Goal: Transaction & Acquisition: Purchase product/service

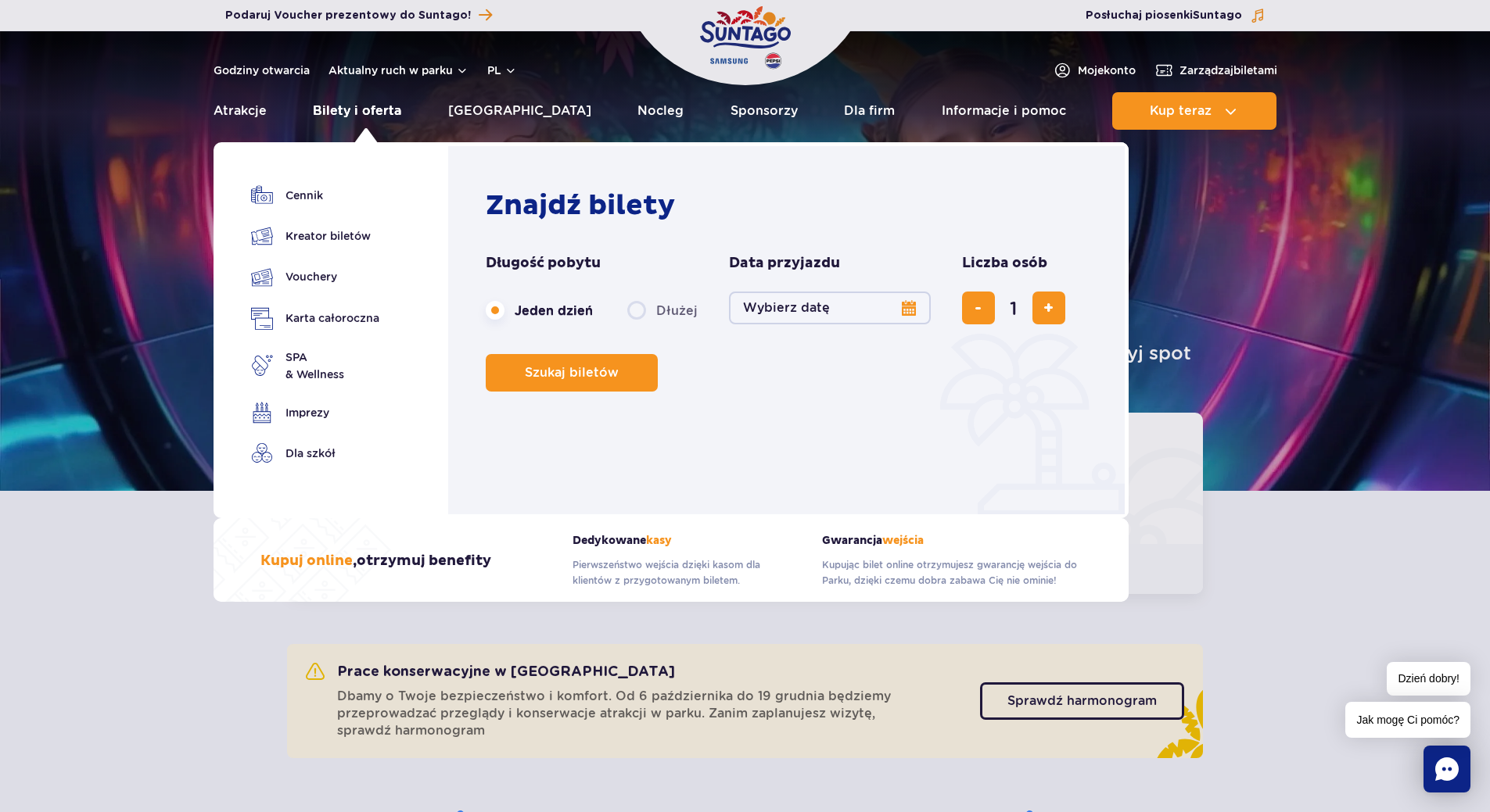
click at [397, 107] on link "Bilety i oferta" at bounding box center [357, 111] width 89 height 37
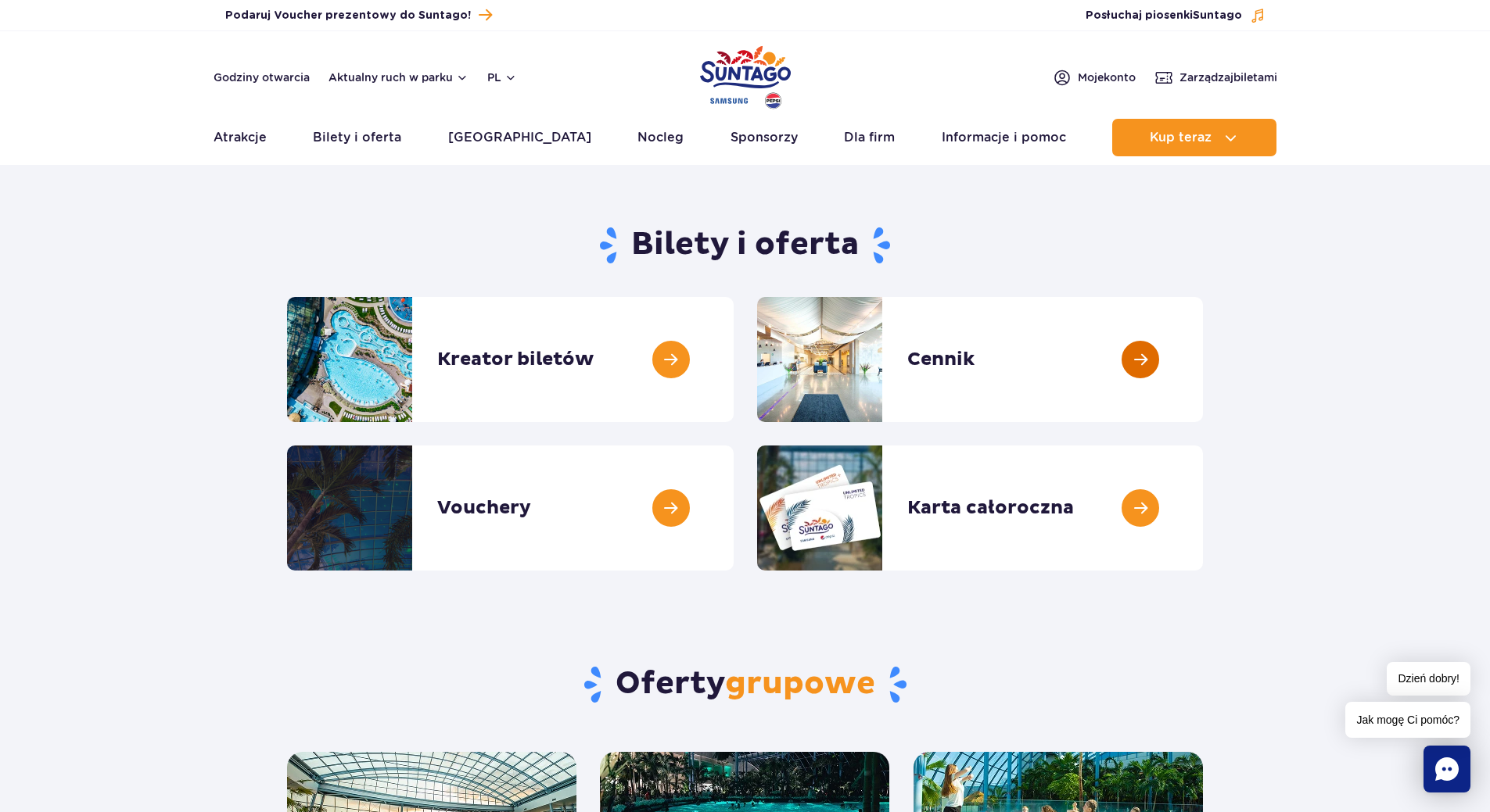
click at [1203, 353] on link at bounding box center [1203, 360] width 0 height 125
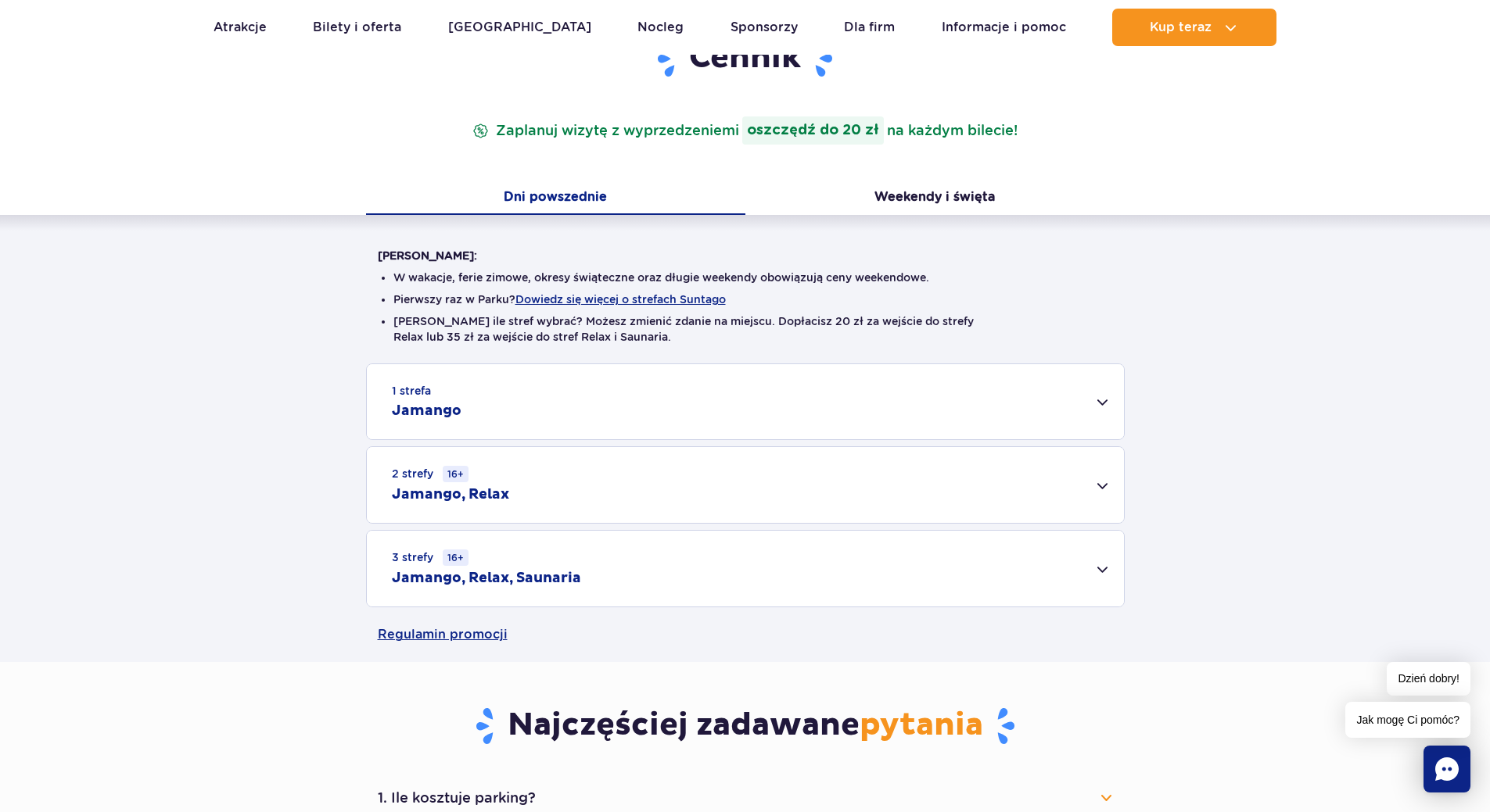
scroll to position [235, 0]
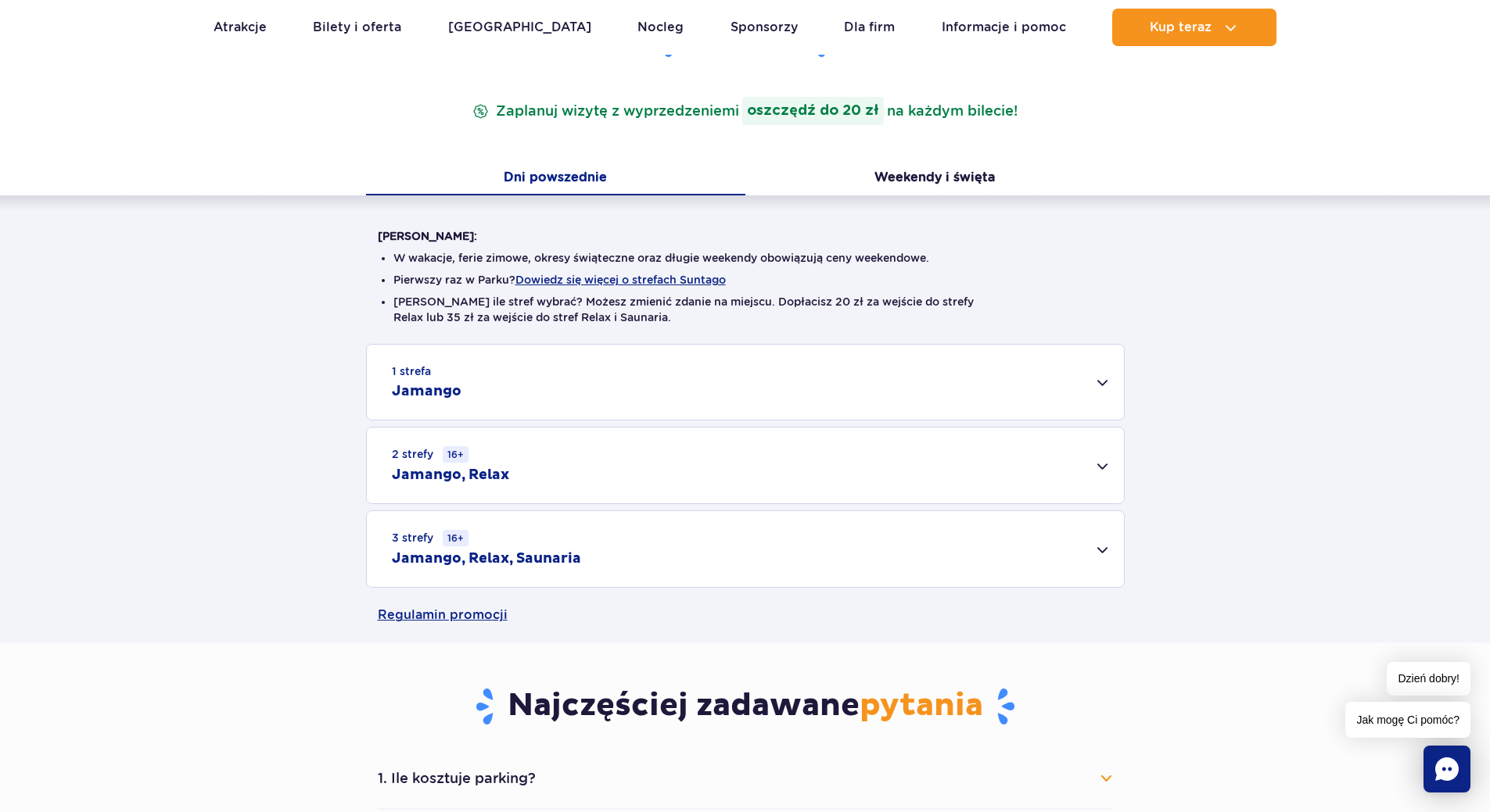
click at [1101, 384] on div "1 strefa Jamango" at bounding box center [745, 382] width 757 height 75
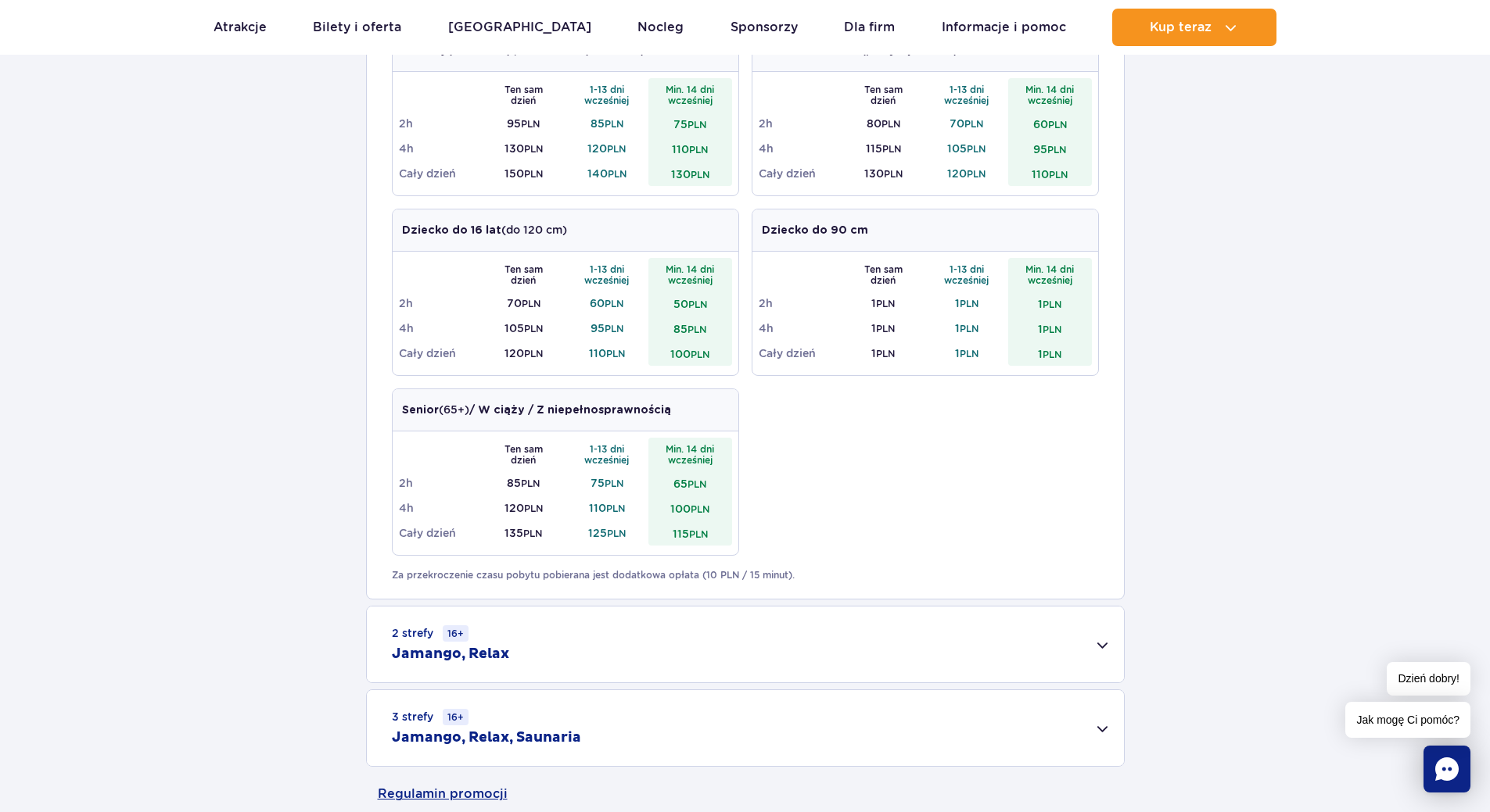
scroll to position [860, 0]
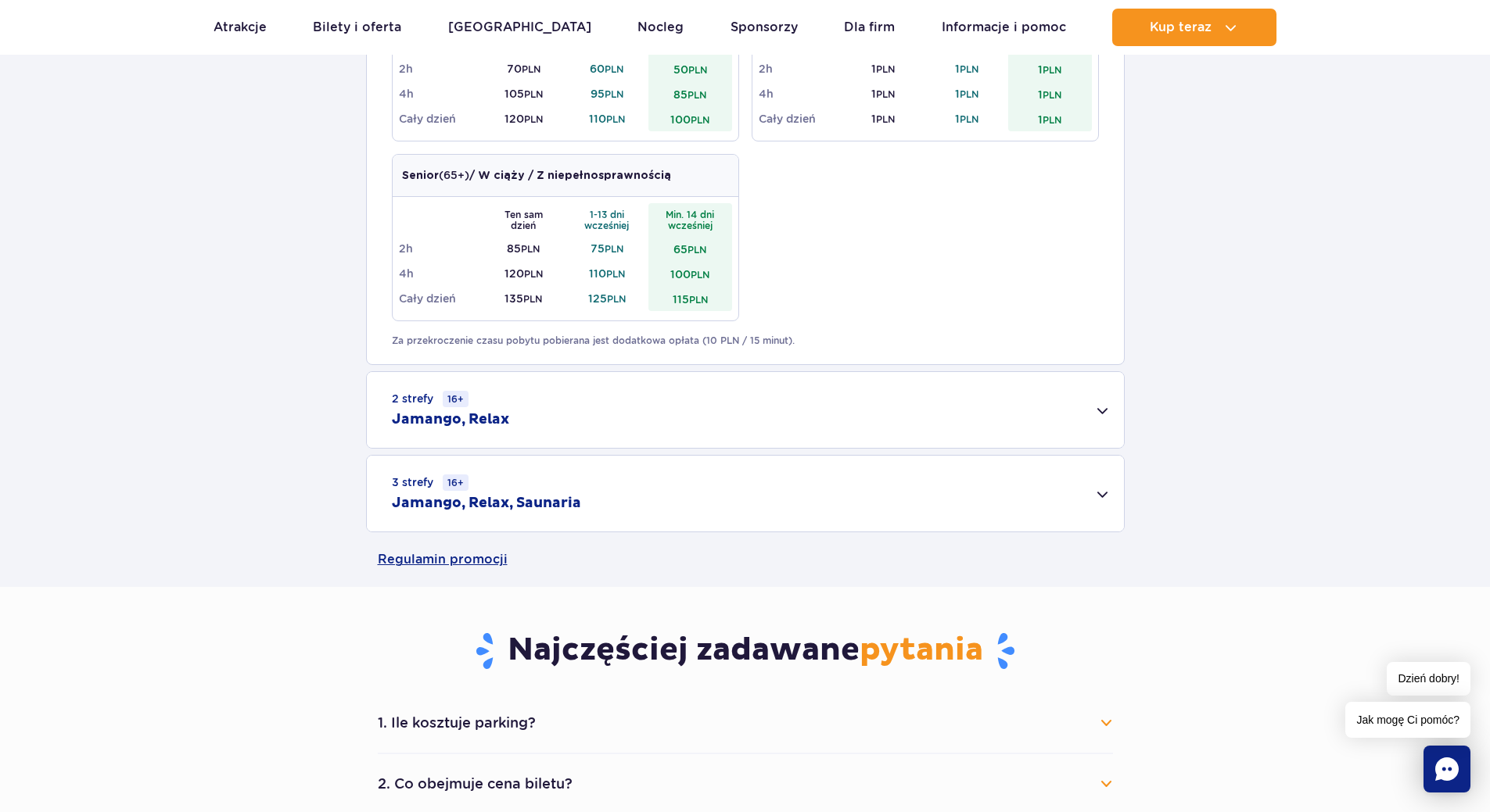
click at [1106, 414] on div "2 strefy 16+ Jamango, Relax" at bounding box center [745, 409] width 757 height 76
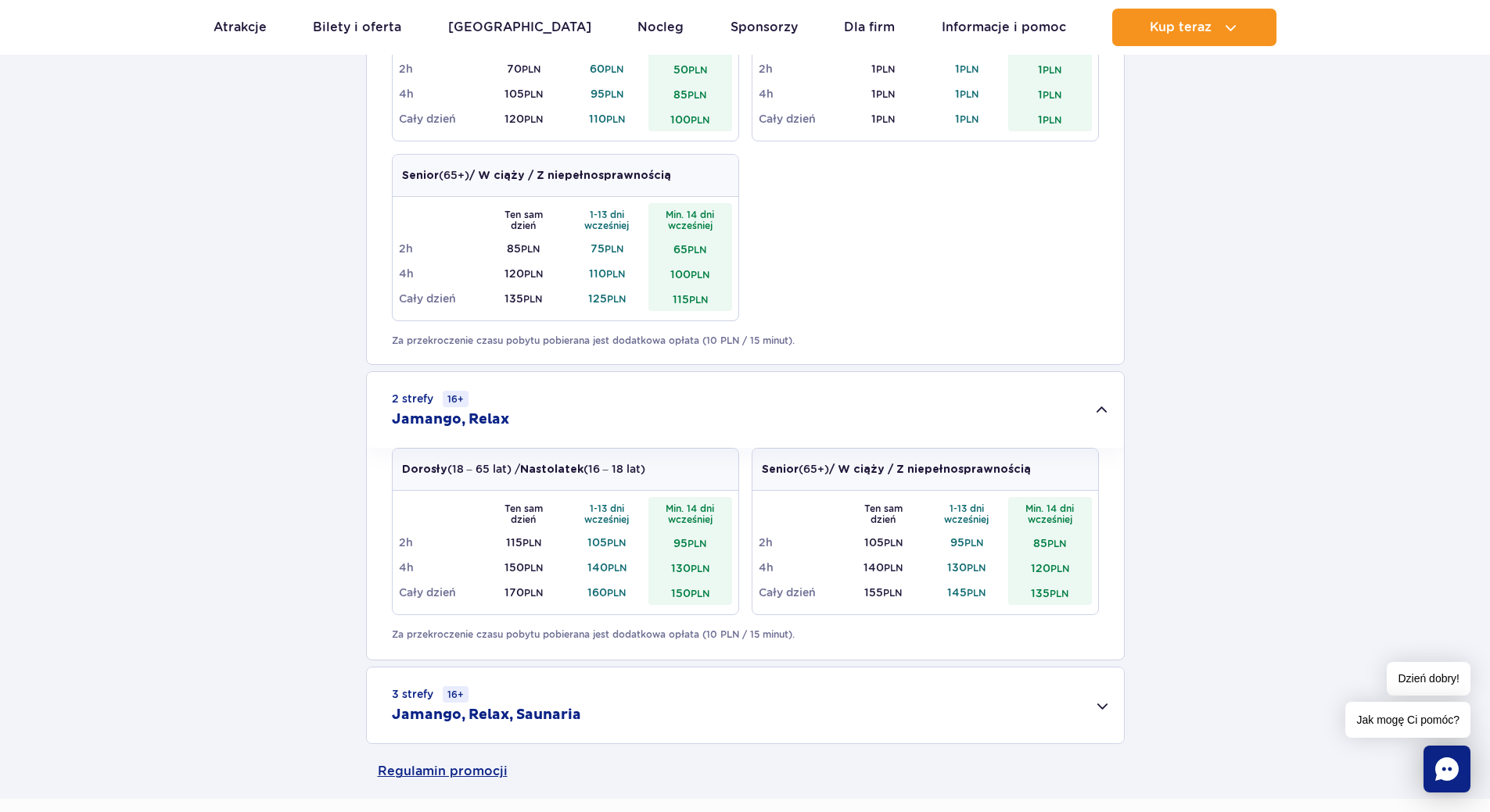
click at [1106, 411] on div "2 strefy 16+ Jamango, Relax" at bounding box center [745, 409] width 757 height 76
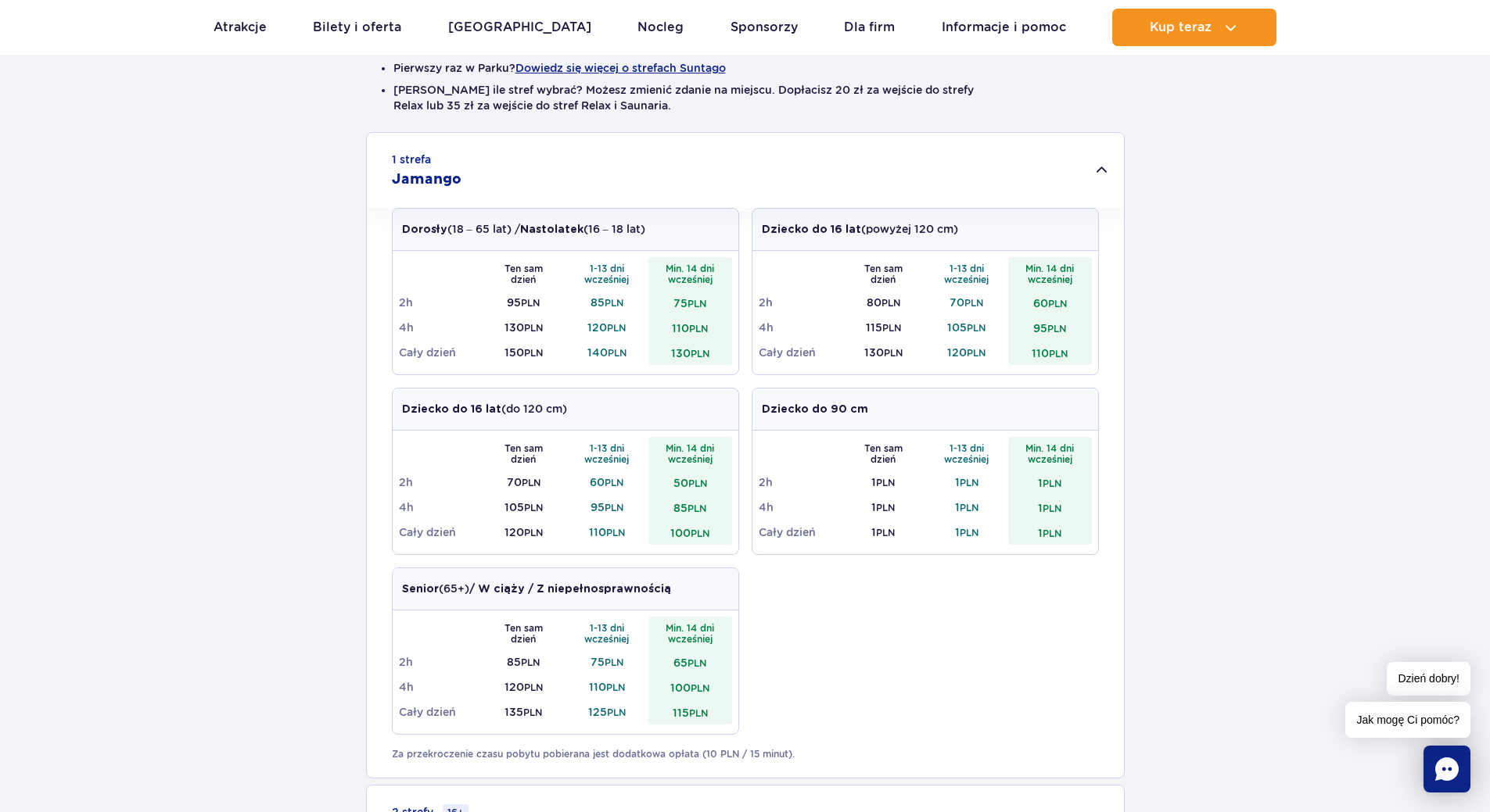
scroll to position [0, 0]
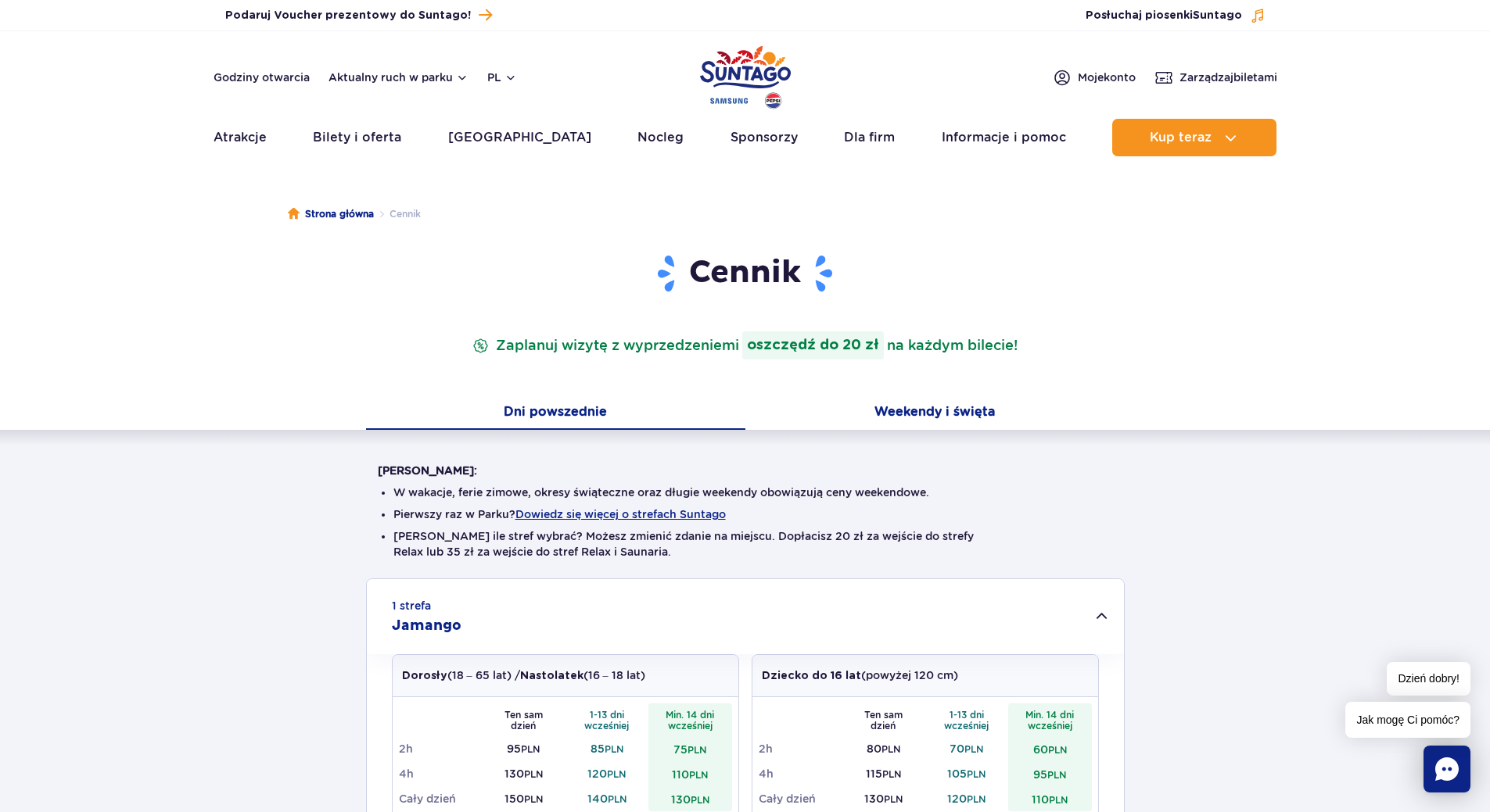
click at [964, 415] on button "Weekendy i święta" at bounding box center [935, 413] width 380 height 33
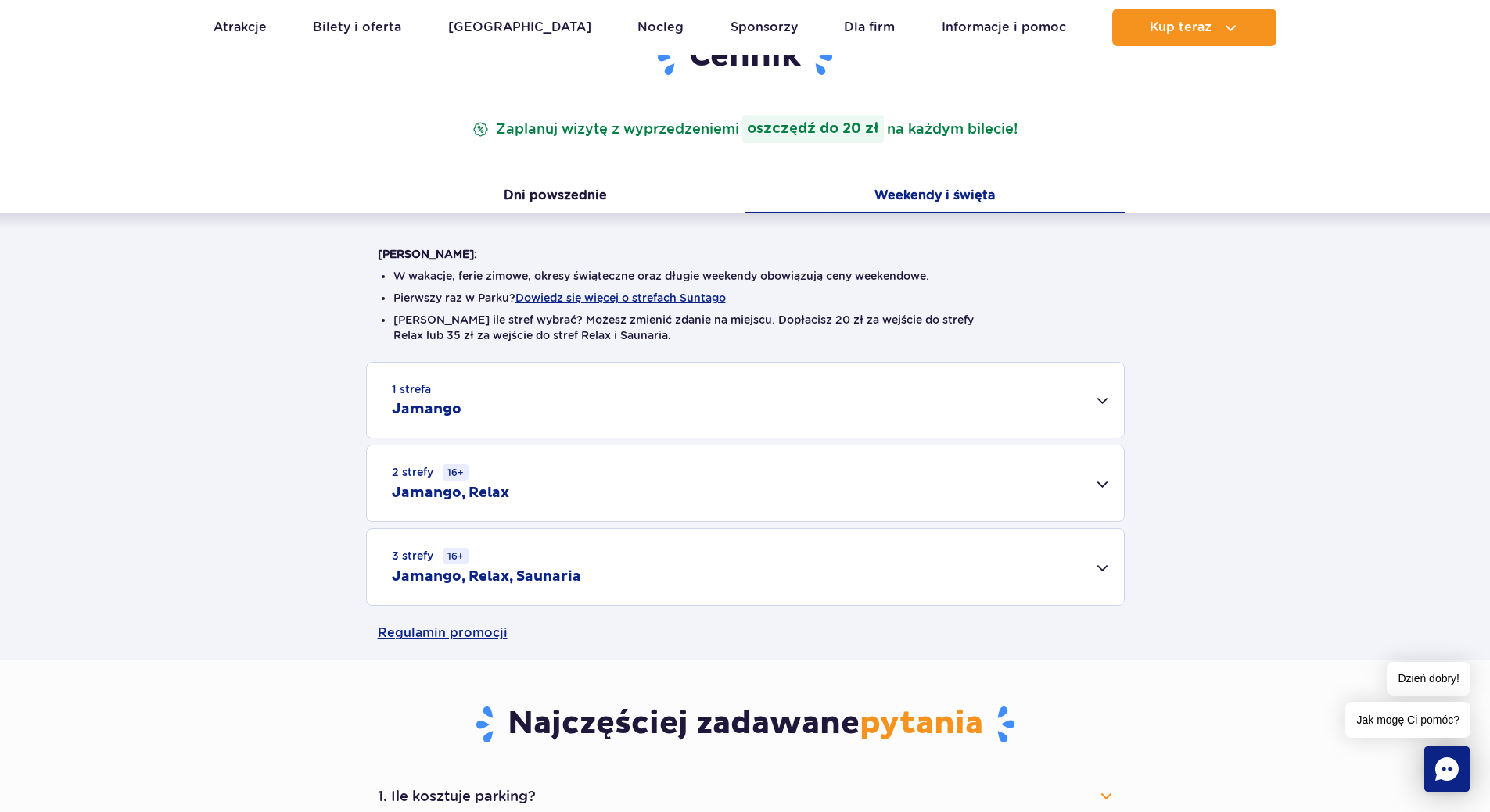
scroll to position [313, 0]
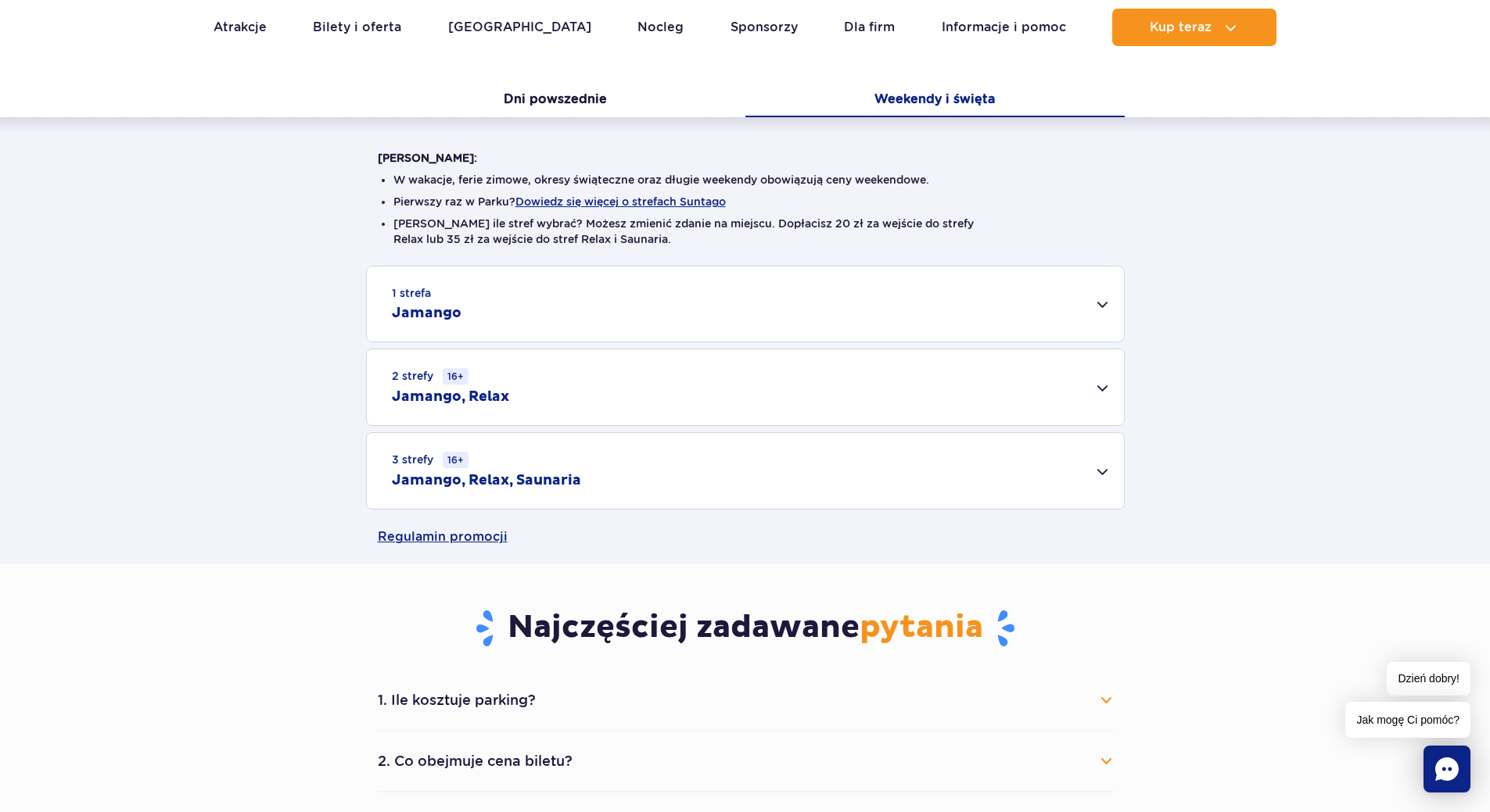
click at [1107, 305] on div "1 strefa Jamango" at bounding box center [745, 304] width 757 height 75
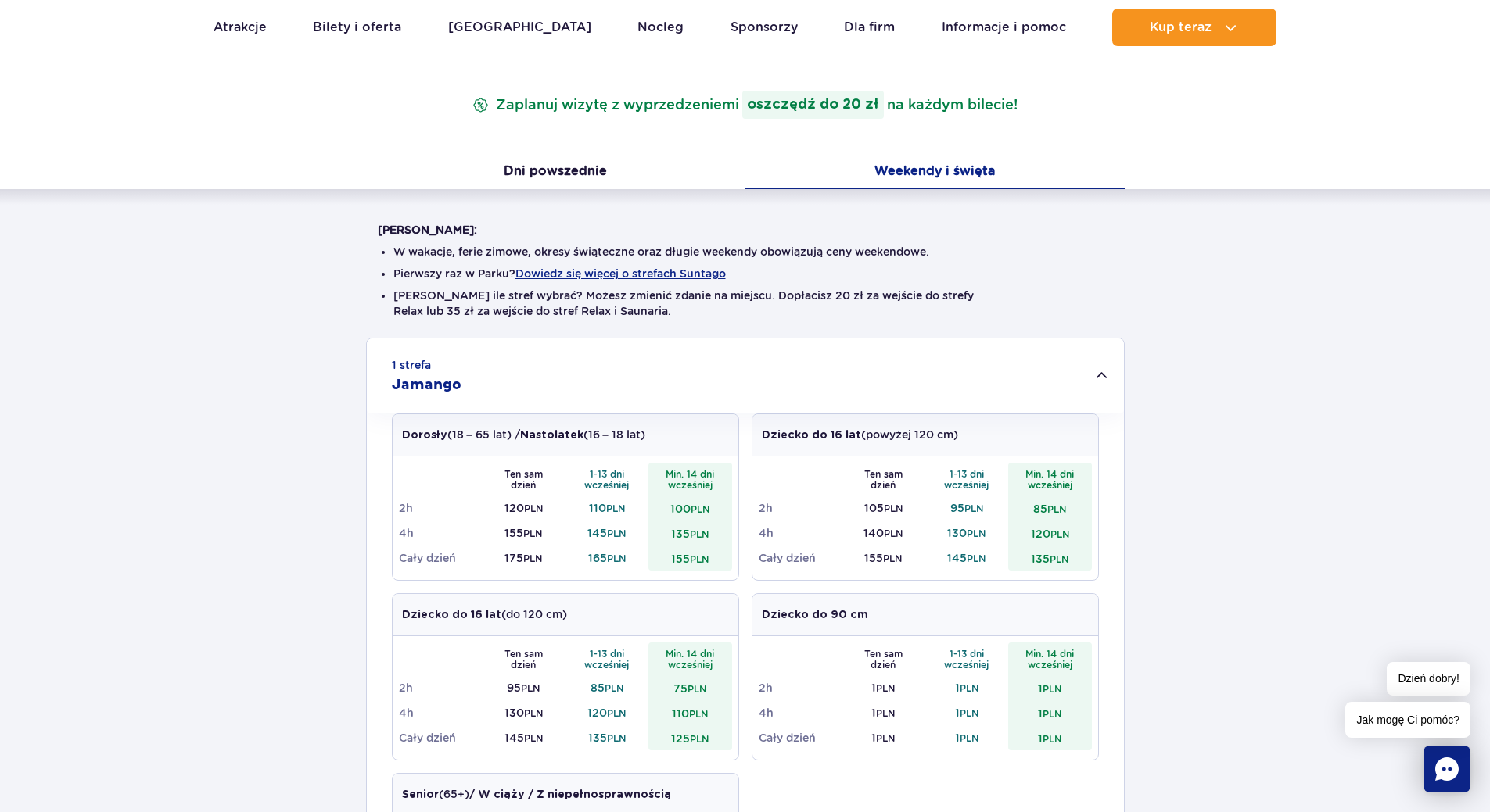
scroll to position [0, 0]
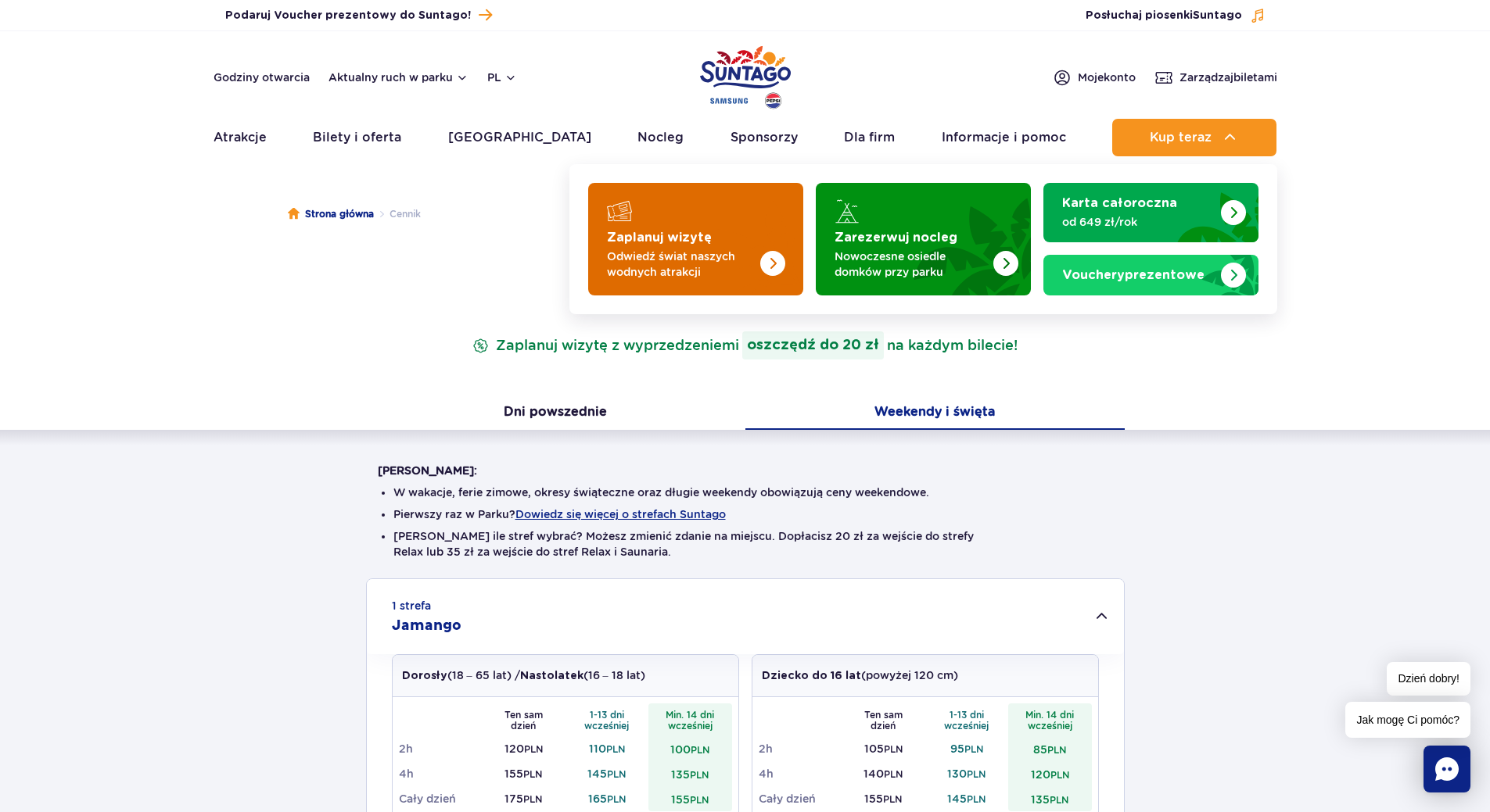
click at [719, 254] on p "Odwiedź świat naszych wodnych atrakcji" at bounding box center [682, 264] width 152 height 31
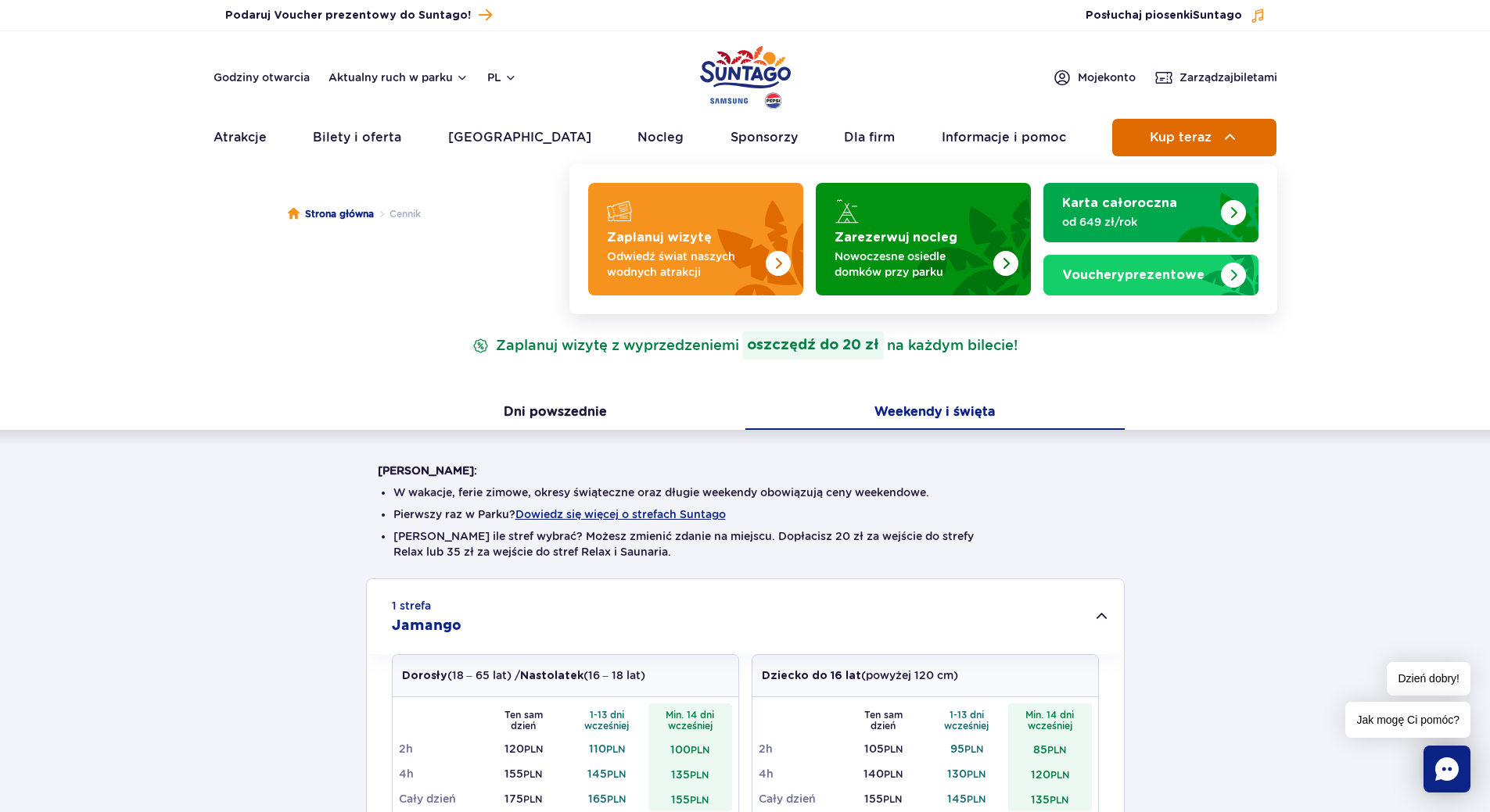
click at [1185, 135] on span "Kup teraz" at bounding box center [1181, 137] width 62 height 14
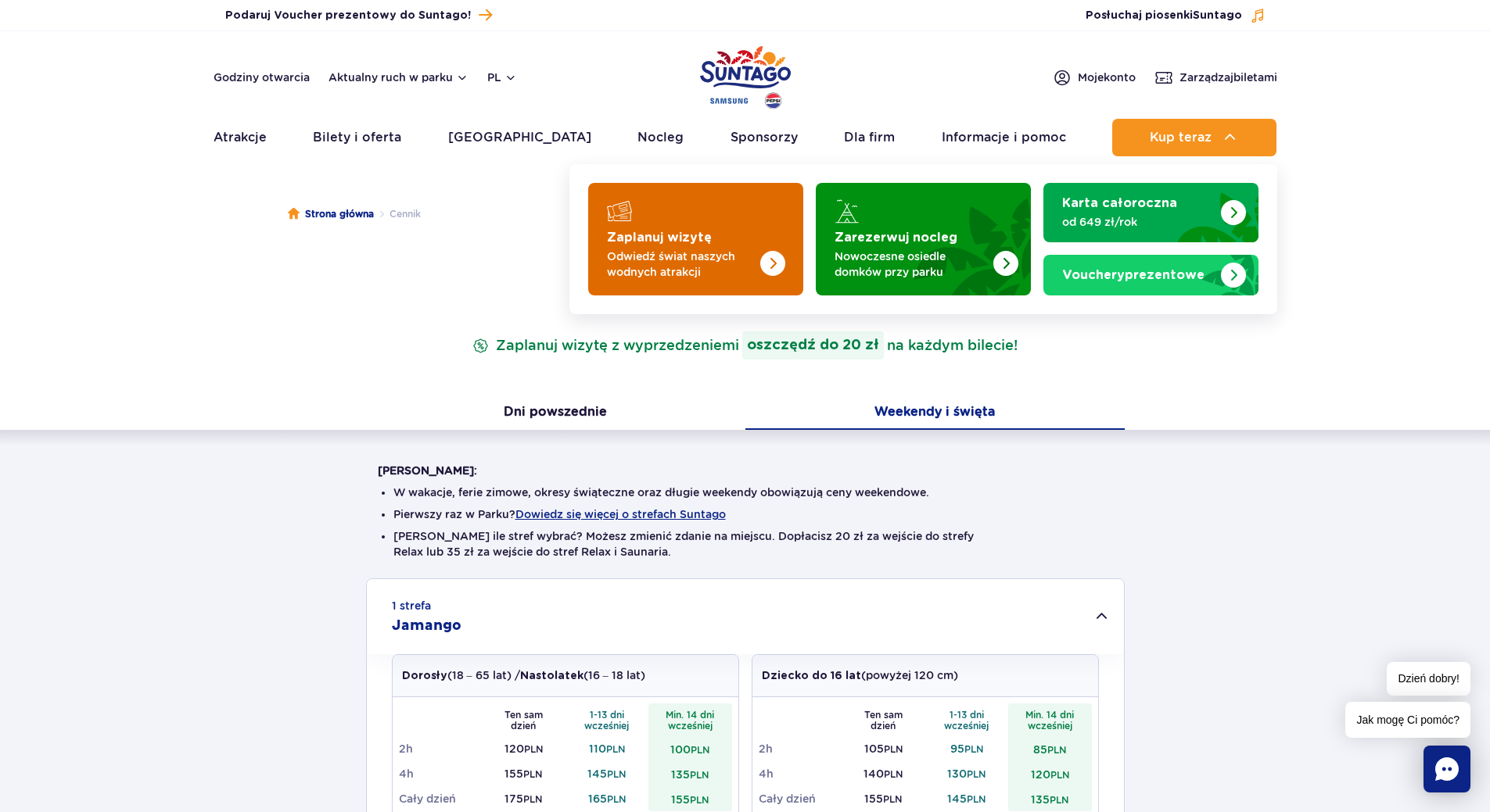
click at [695, 227] on img "Zaplanuj wizytę" at bounding box center [740, 235] width 124 height 122
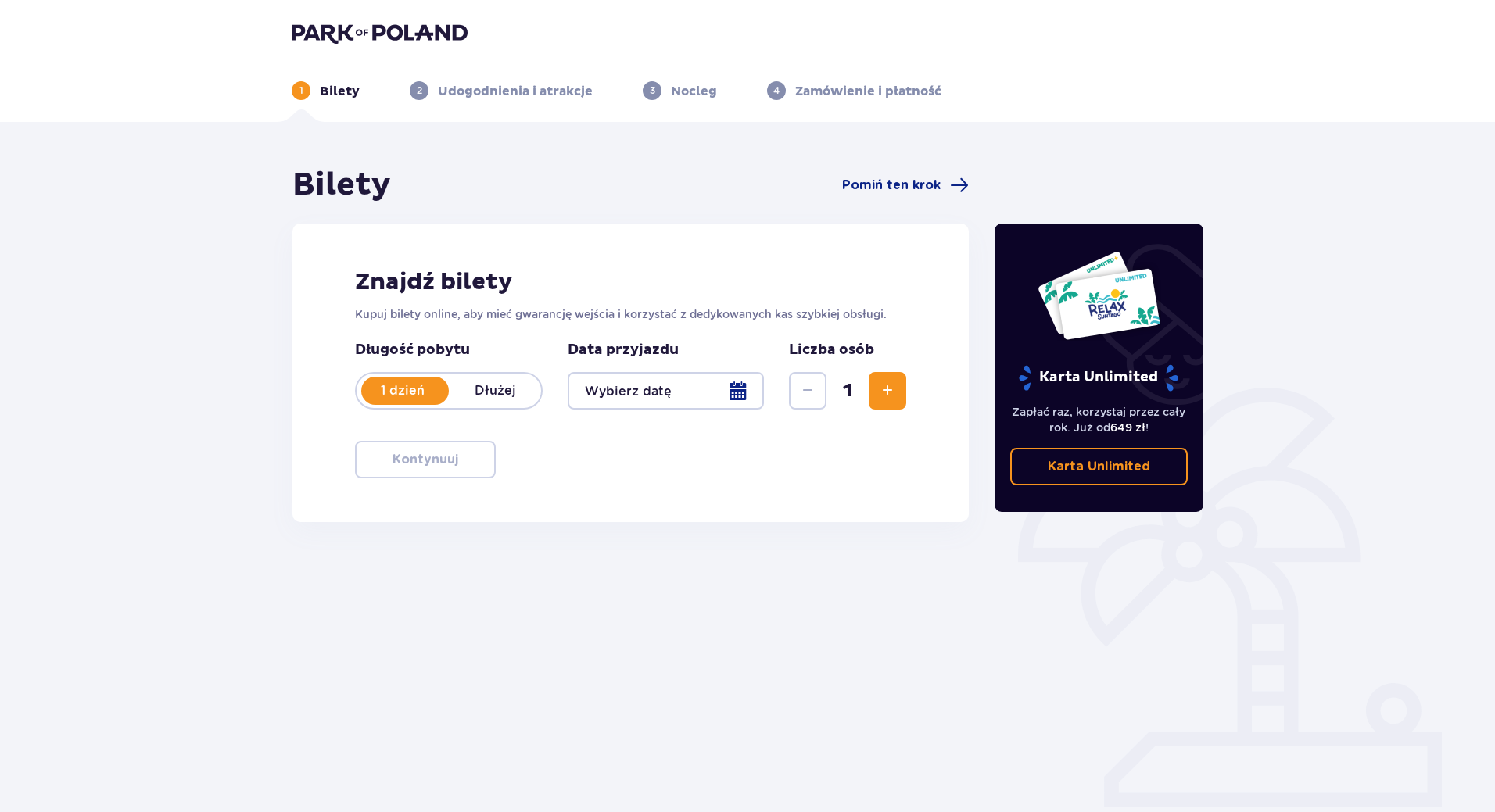
click at [752, 385] on div at bounding box center [665, 391] width 196 height 37
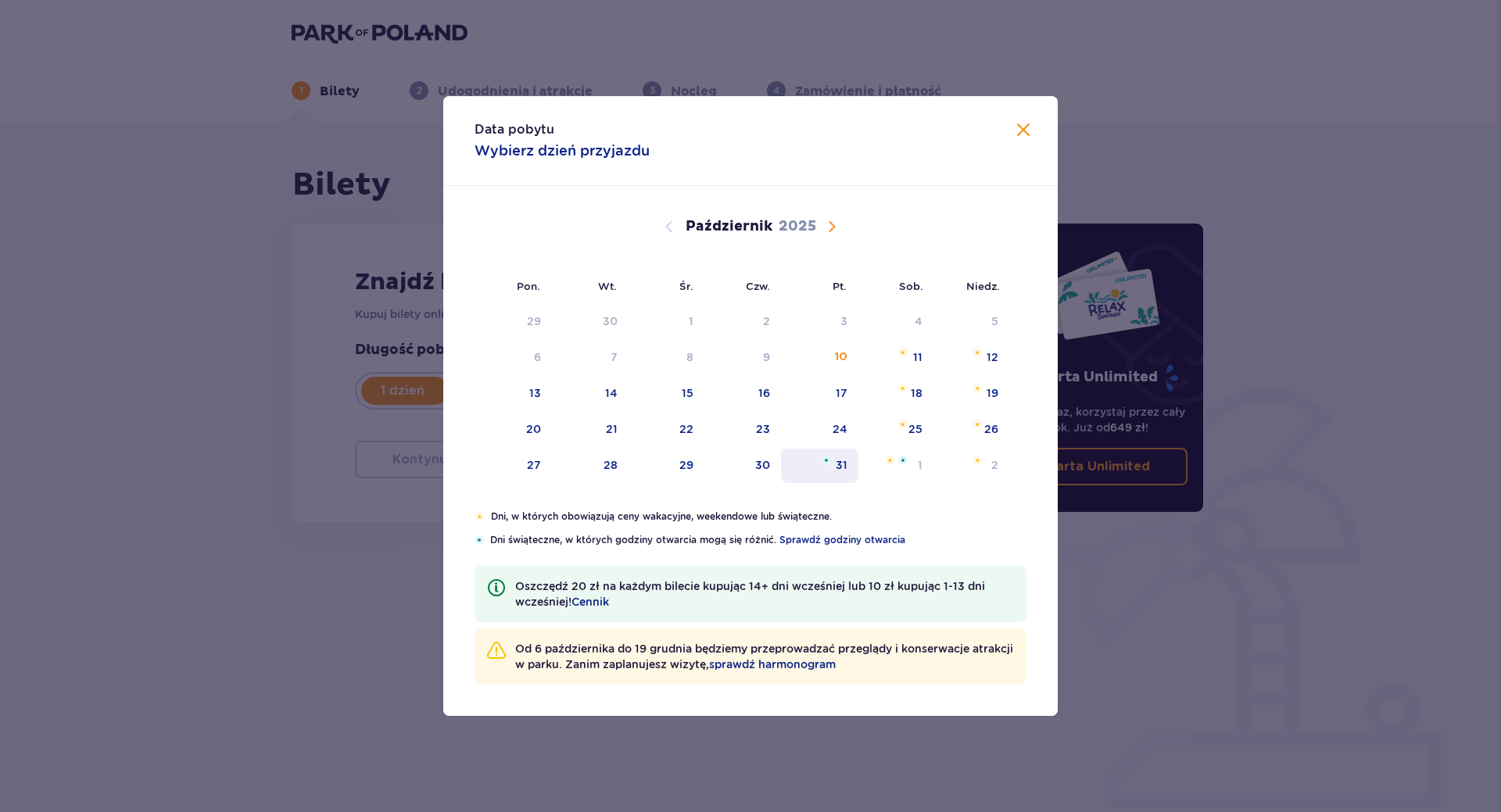
click at [835, 463] on div "31" at bounding box center [820, 465] width 78 height 35
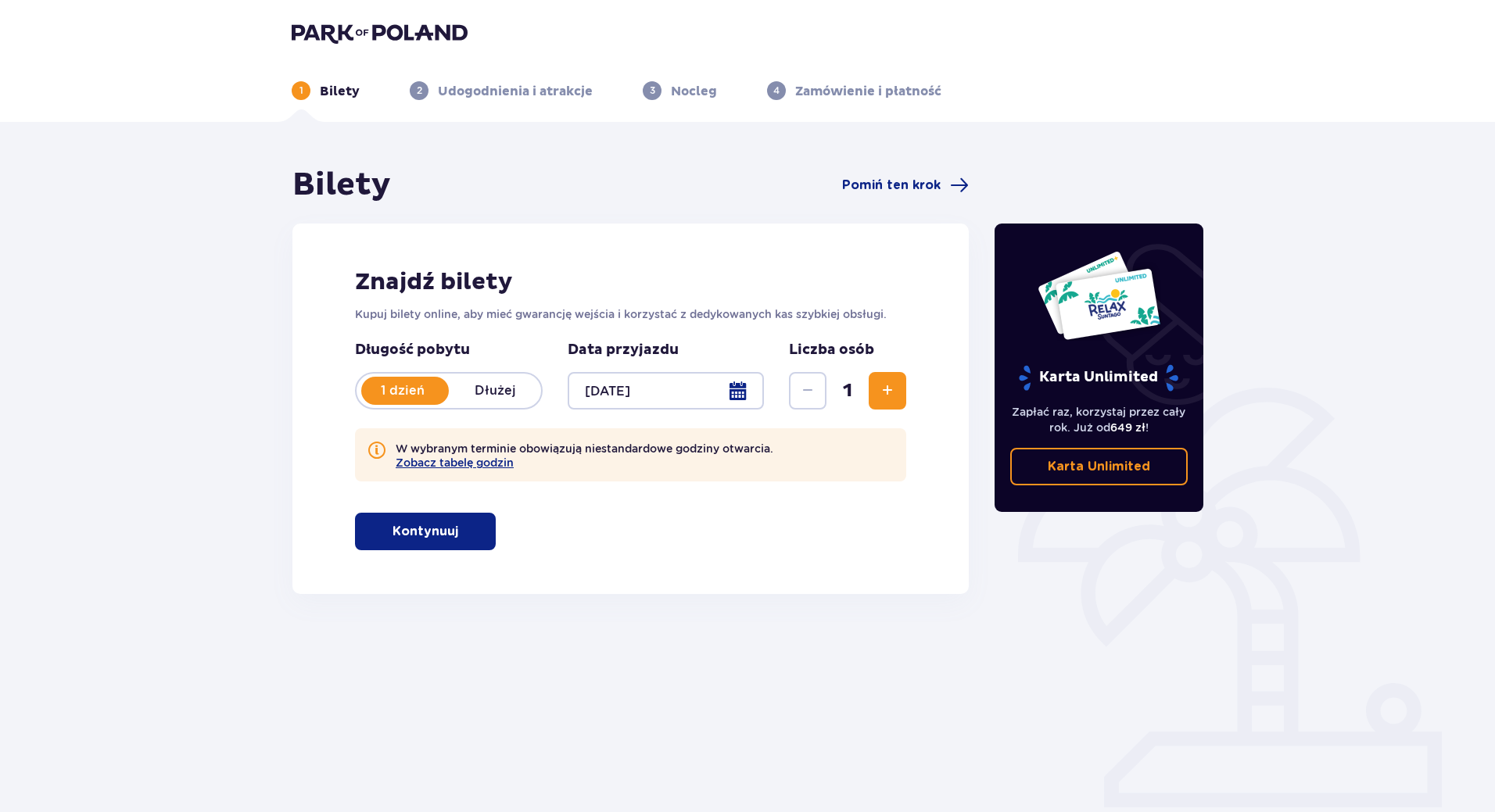
click at [739, 391] on div at bounding box center [665, 391] width 196 height 37
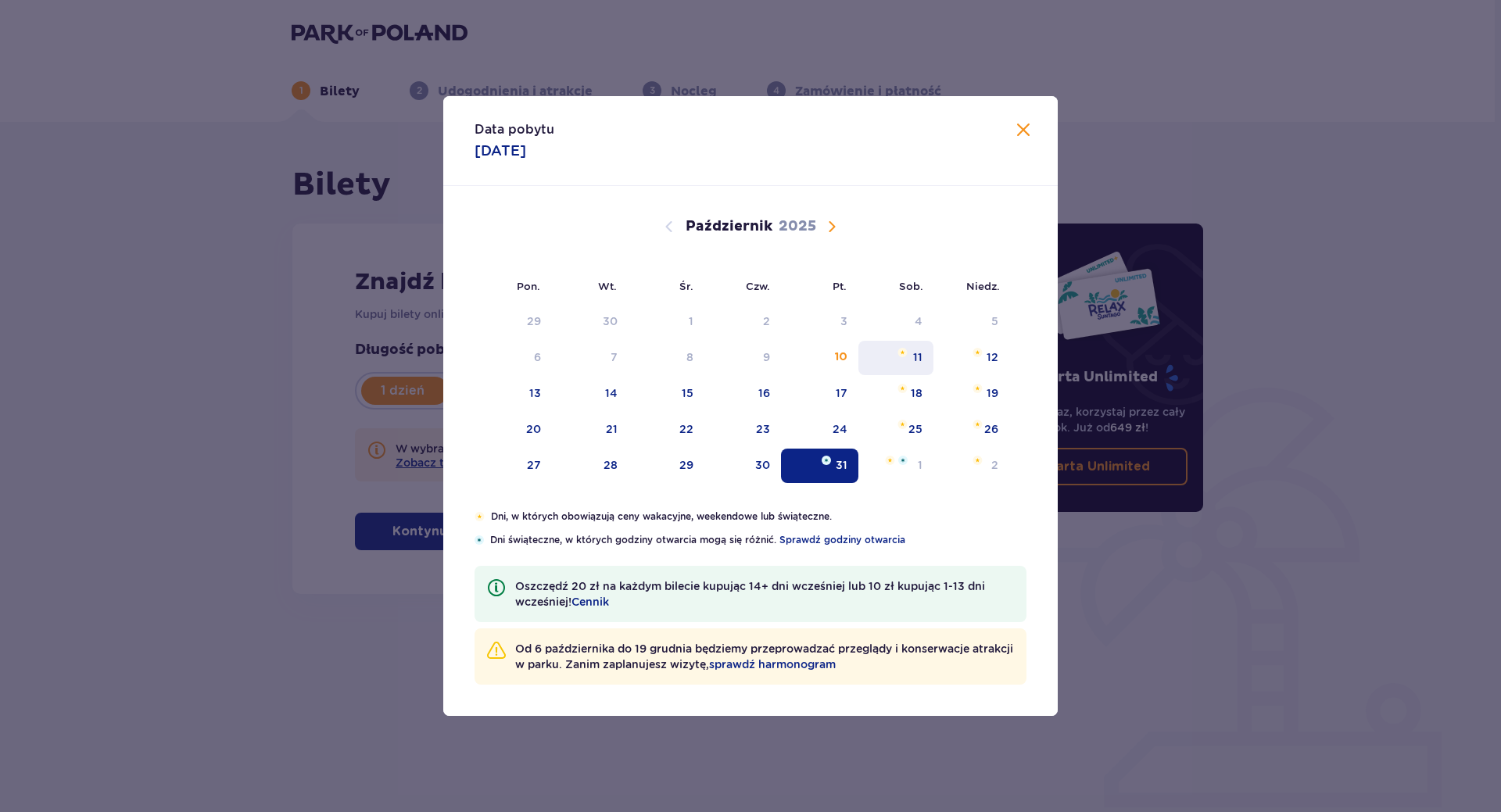
click at [930, 350] on div "11" at bounding box center [896, 358] width 76 height 35
type input "[DATE]"
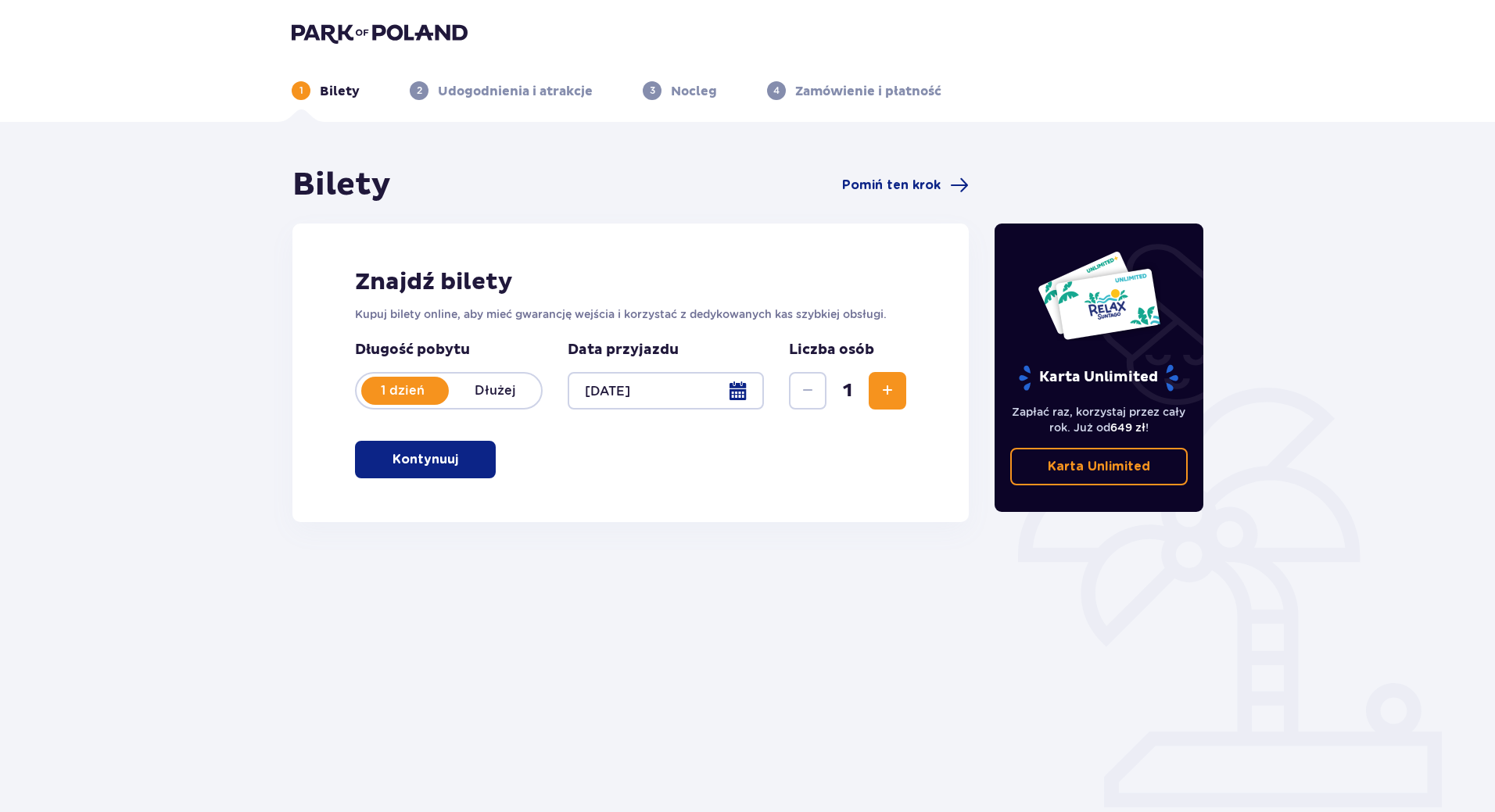
click at [882, 389] on span "Zwiększ" at bounding box center [888, 391] width 19 height 19
click at [883, 389] on span "Zwiększ" at bounding box center [888, 391] width 19 height 19
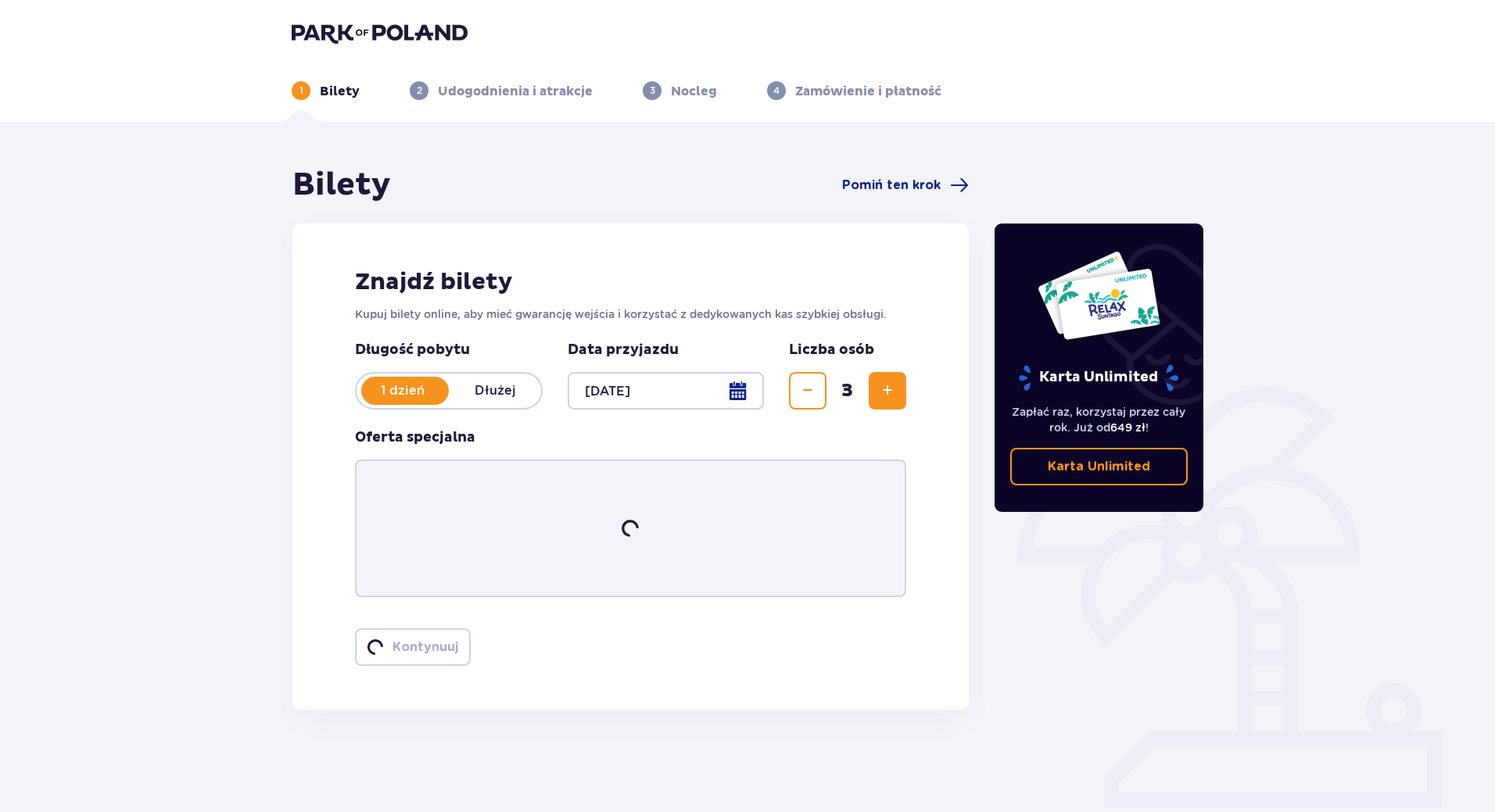
click at [885, 389] on span "Zwiększ" at bounding box center [888, 391] width 19 height 19
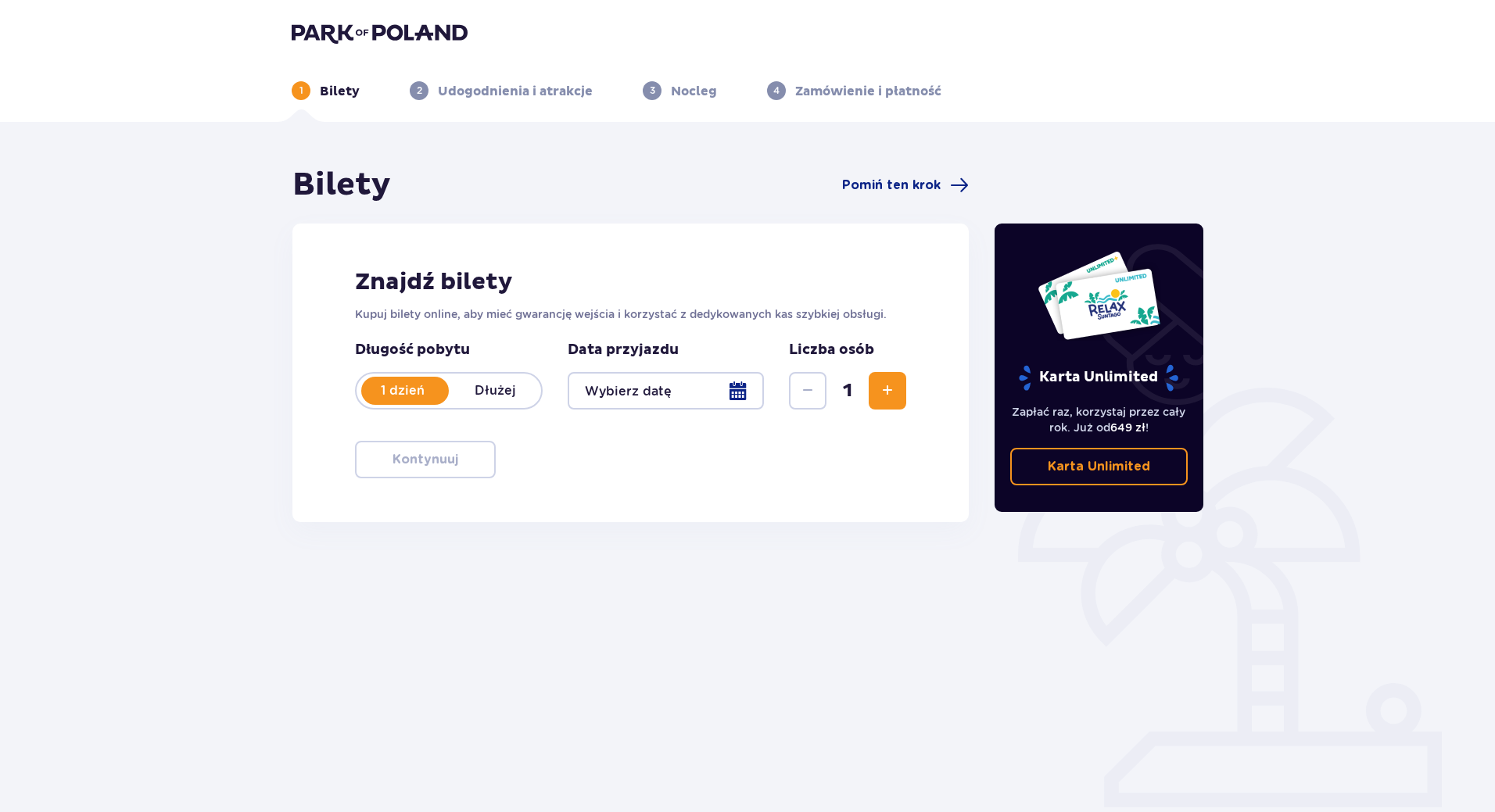
click at [743, 388] on div at bounding box center [665, 391] width 196 height 37
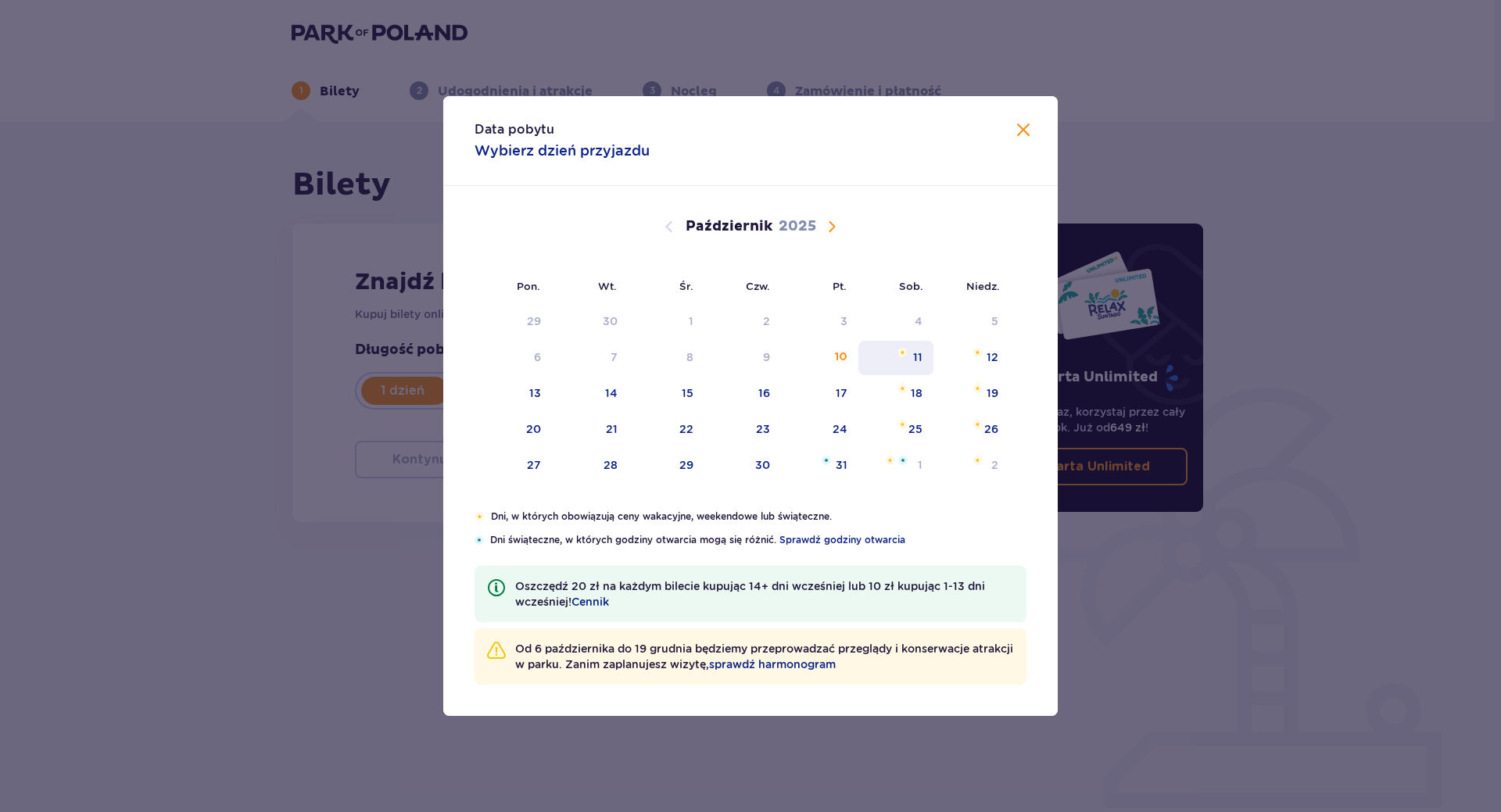
click at [902, 363] on div "11" at bounding box center [896, 358] width 76 height 35
type input "[DATE]"
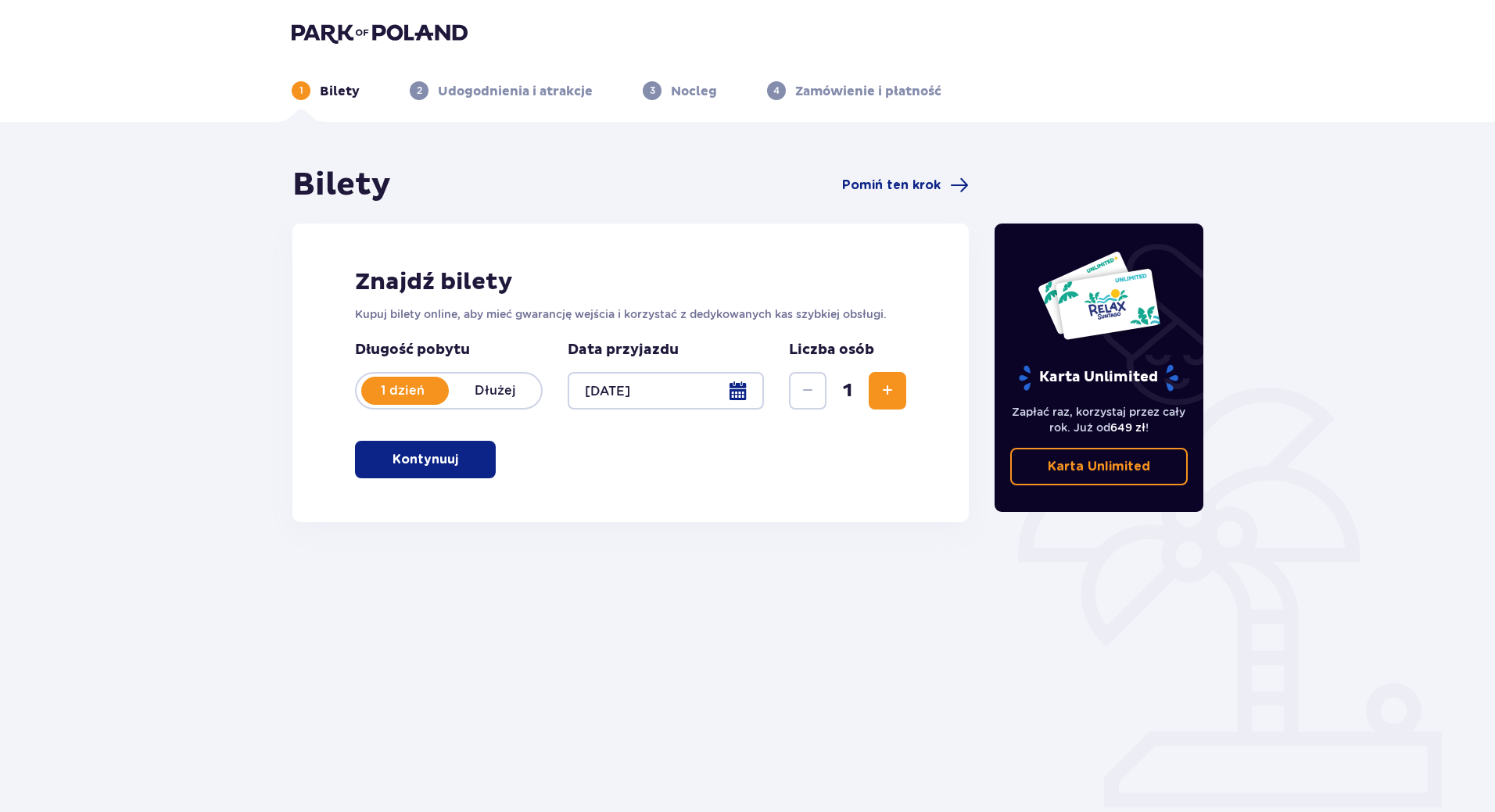
click at [883, 392] on span "Zwiększ" at bounding box center [888, 391] width 19 height 19
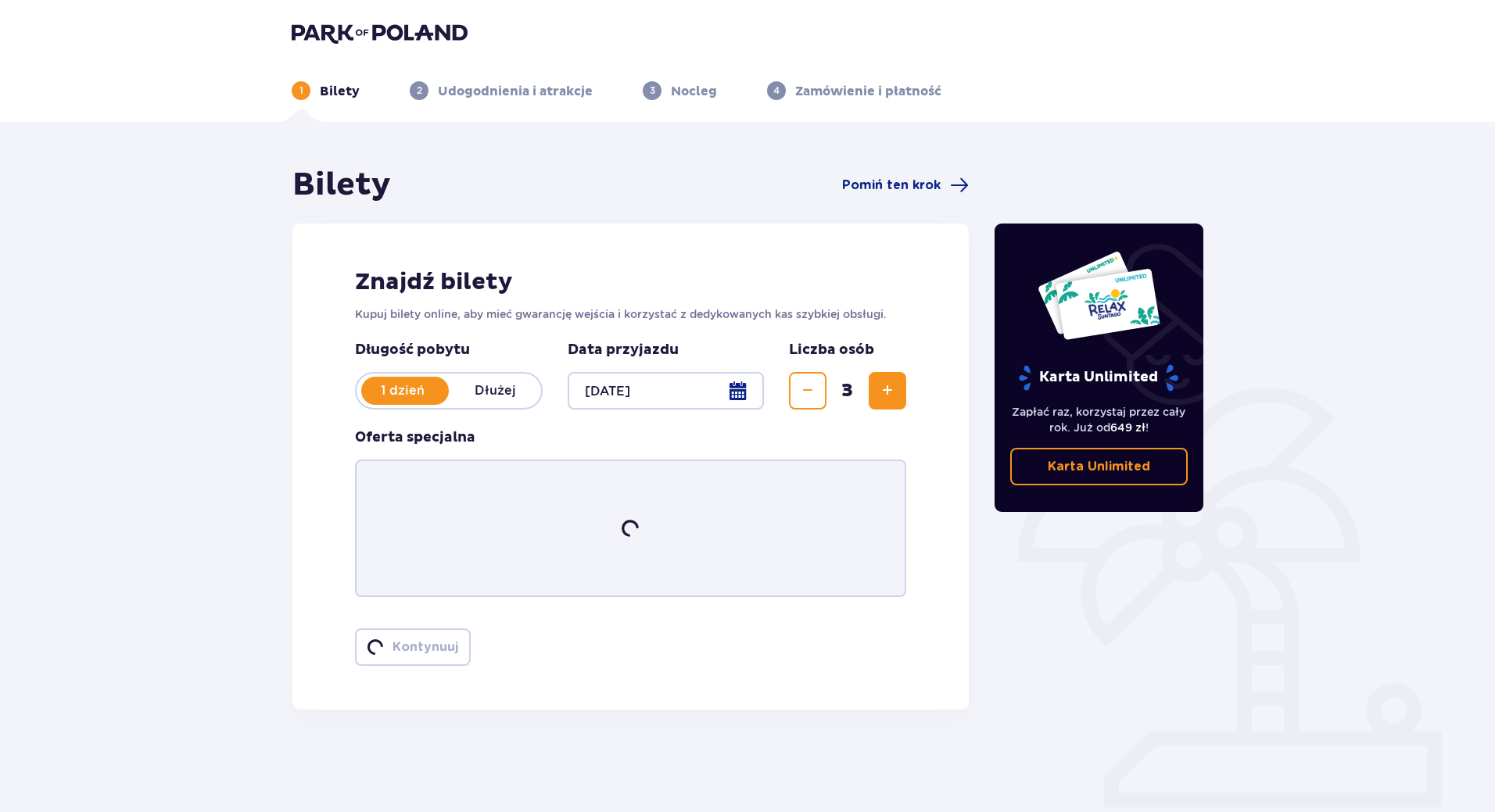
click at [883, 392] on span "Zwiększ" at bounding box center [888, 391] width 19 height 19
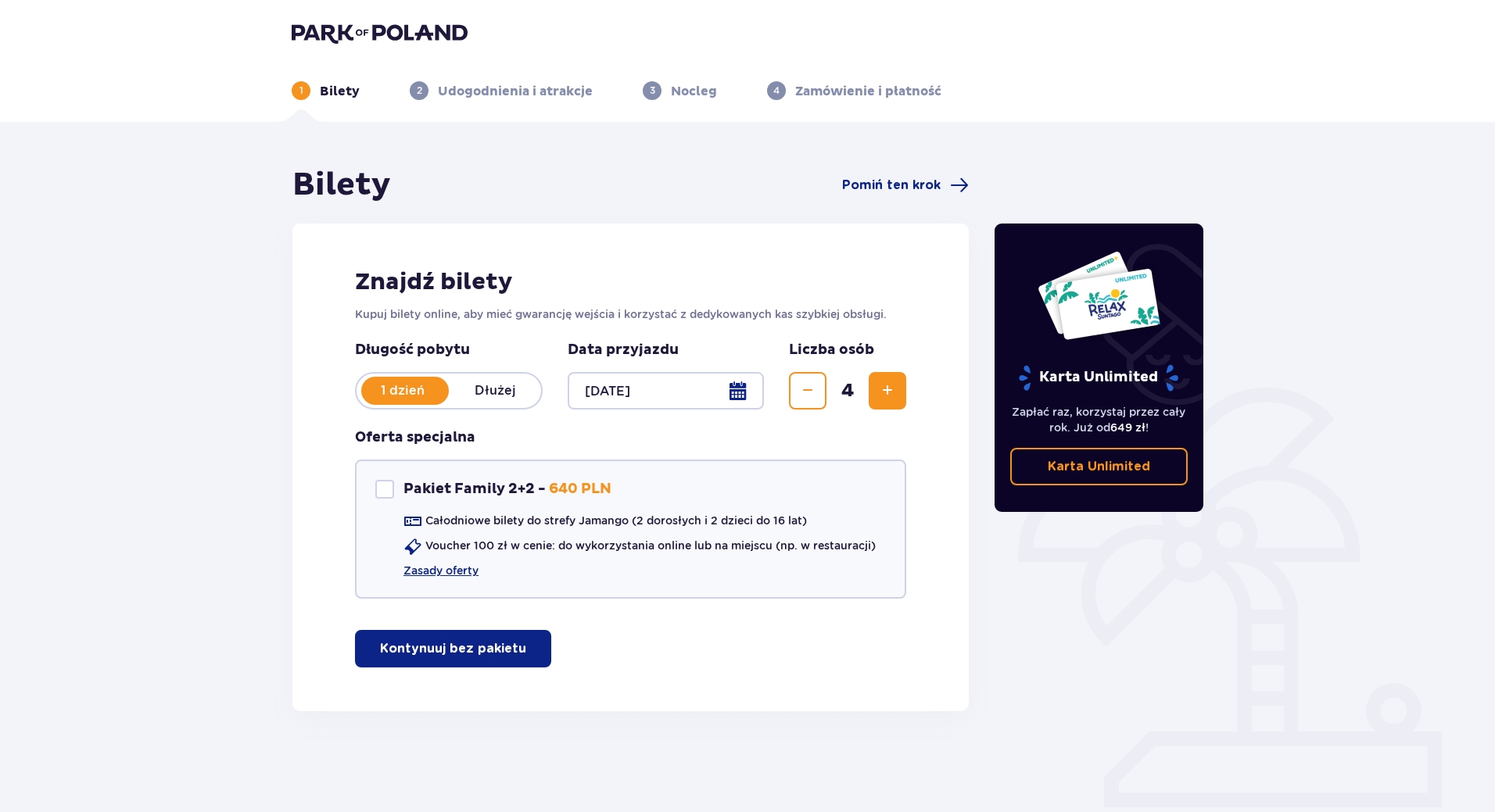
click at [399, 644] on p "Kontynuuj bez pakietu" at bounding box center [453, 648] width 146 height 17
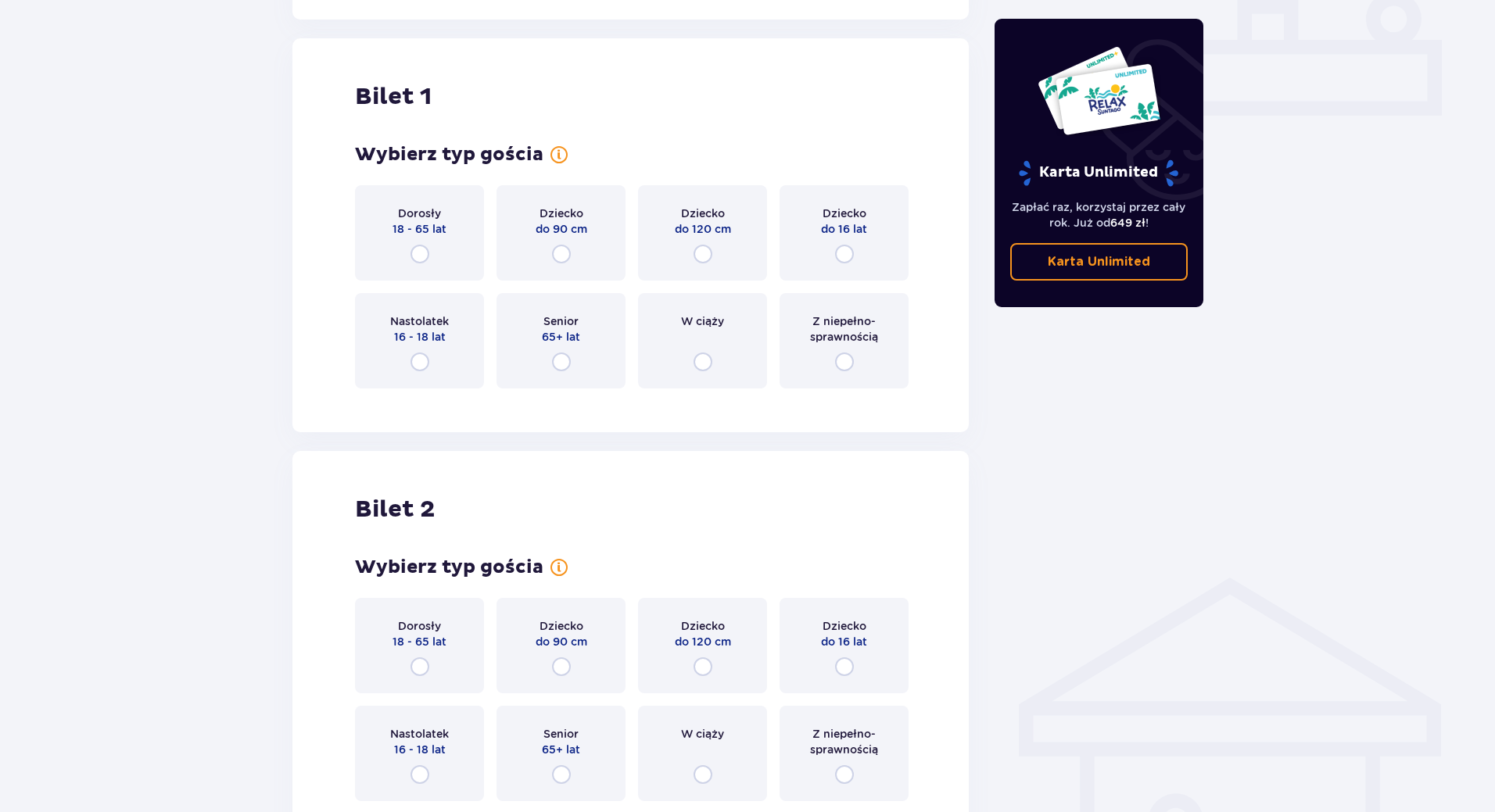
scroll to position [711, 0]
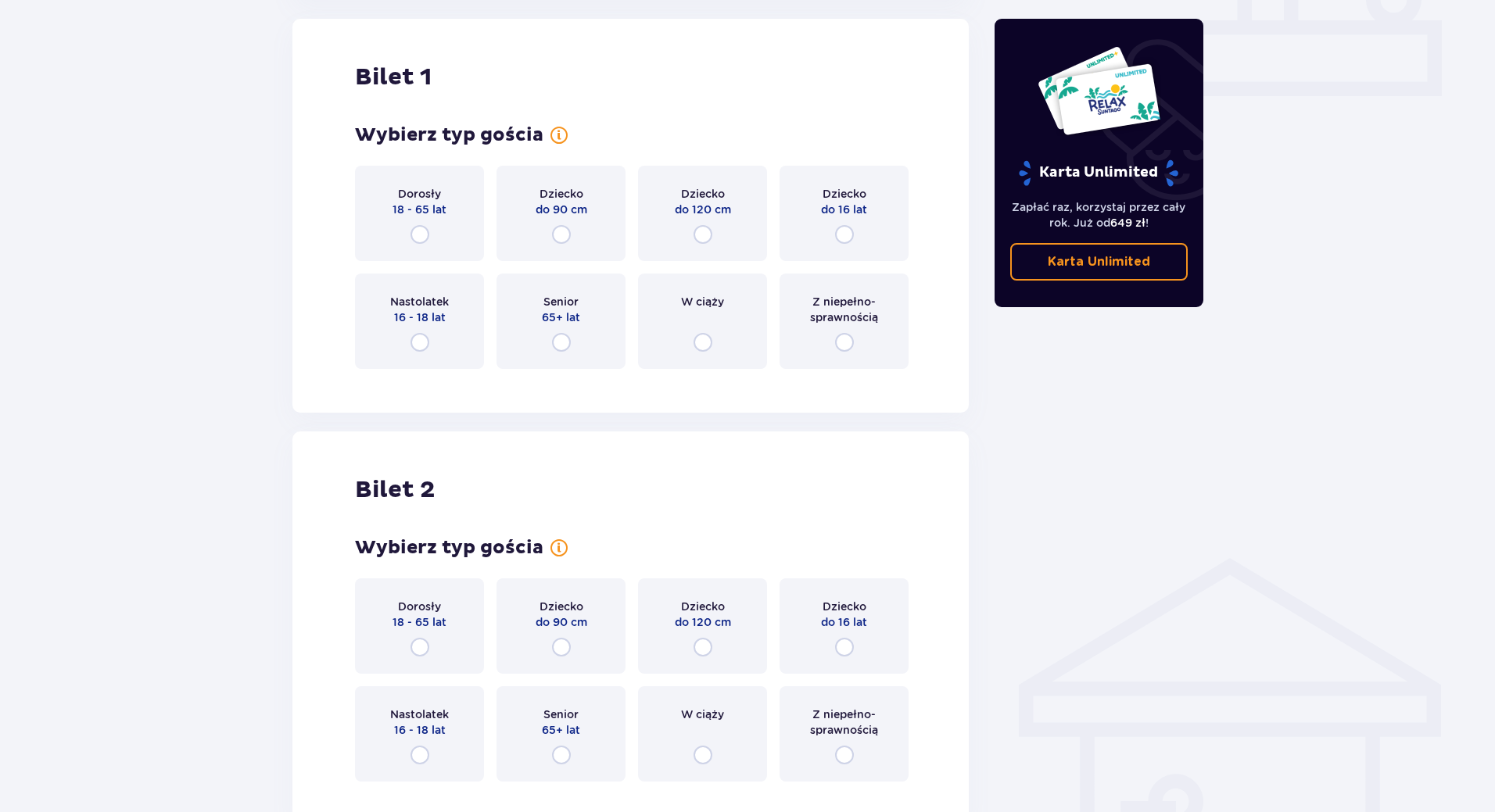
click at [420, 232] on input "radio" at bounding box center [420, 235] width 19 height 19
radio input "true"
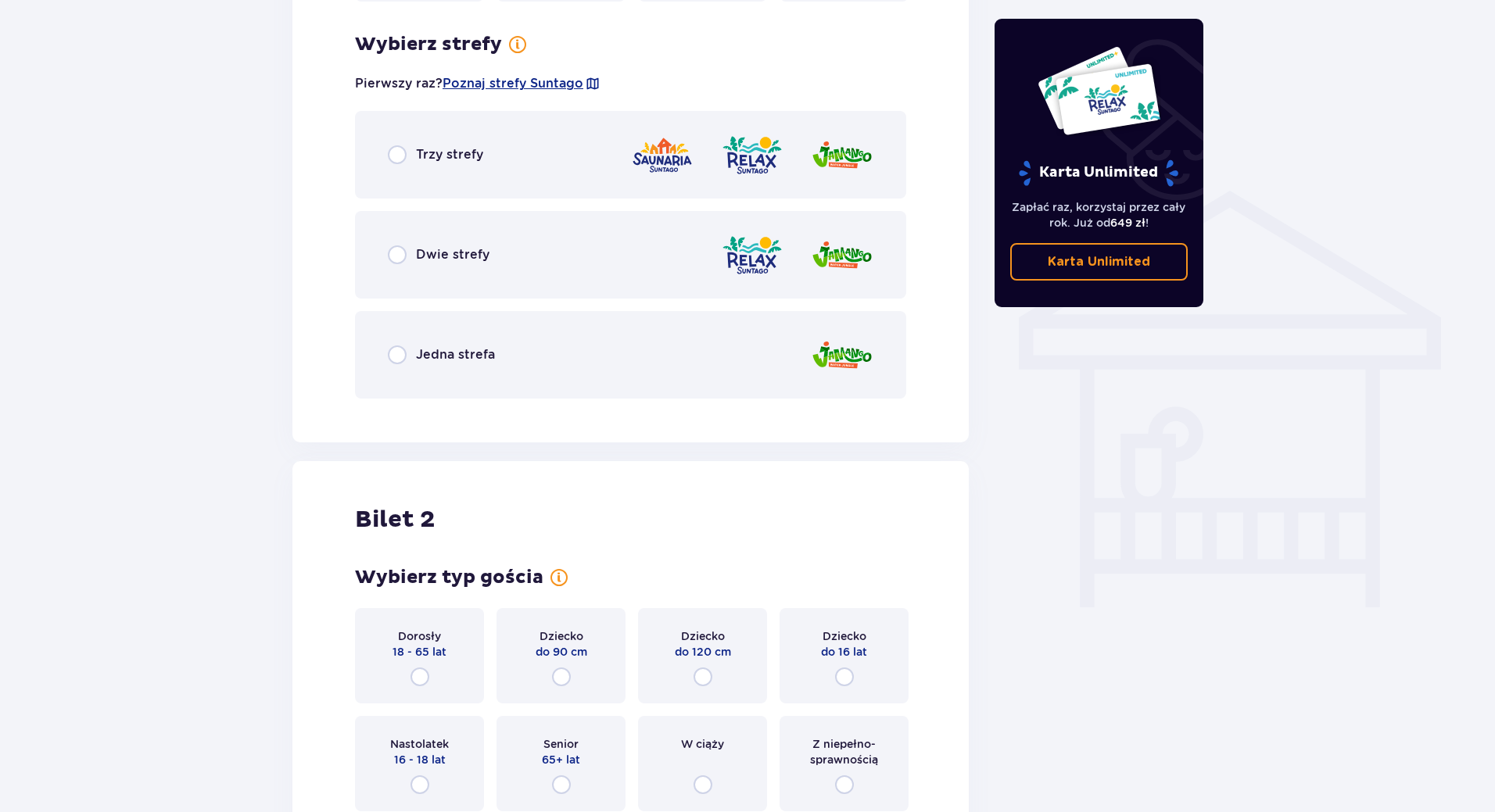
scroll to position [1093, 0]
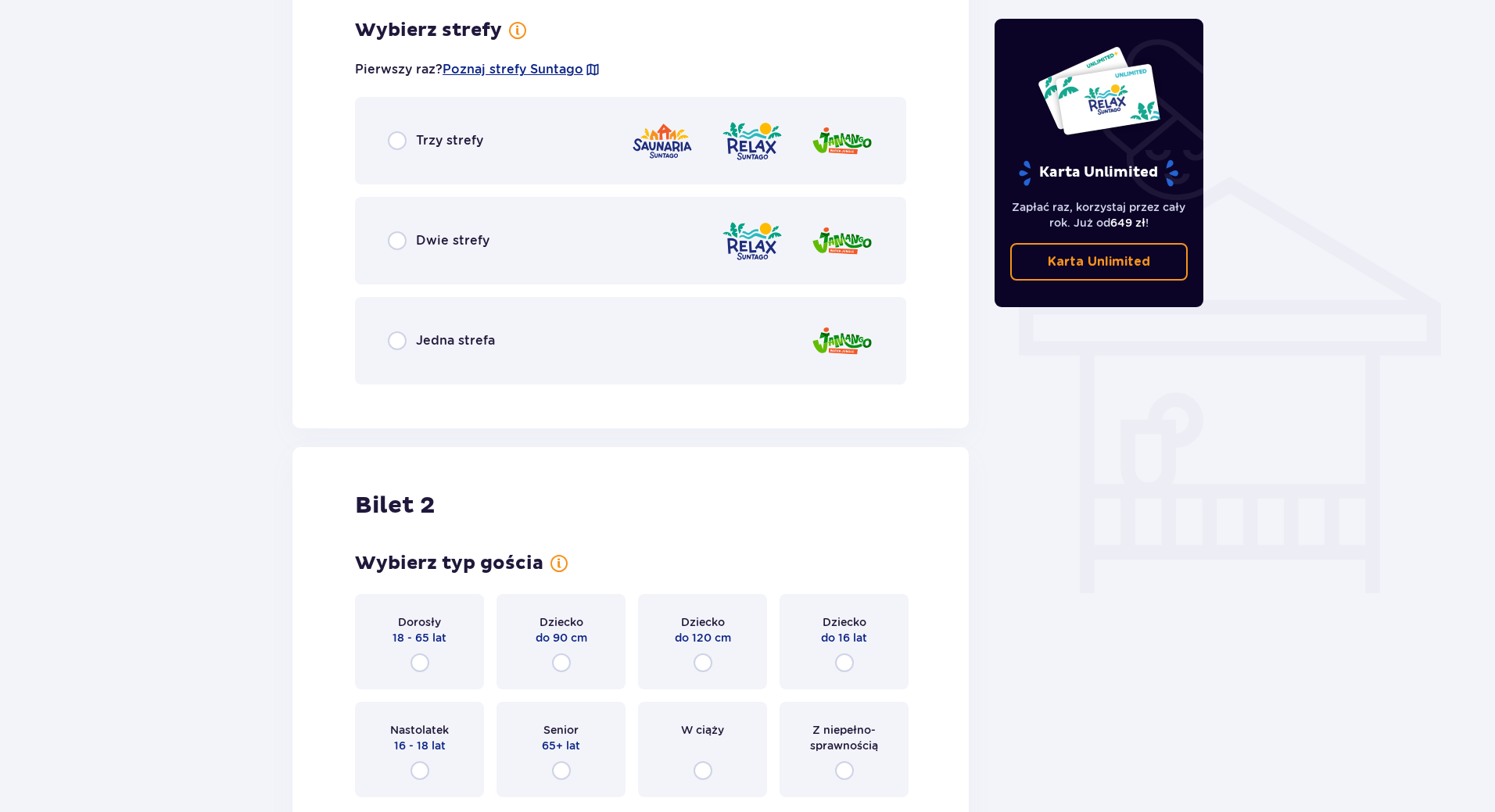
click at [395, 347] on input "radio" at bounding box center [397, 341] width 19 height 19
radio input "true"
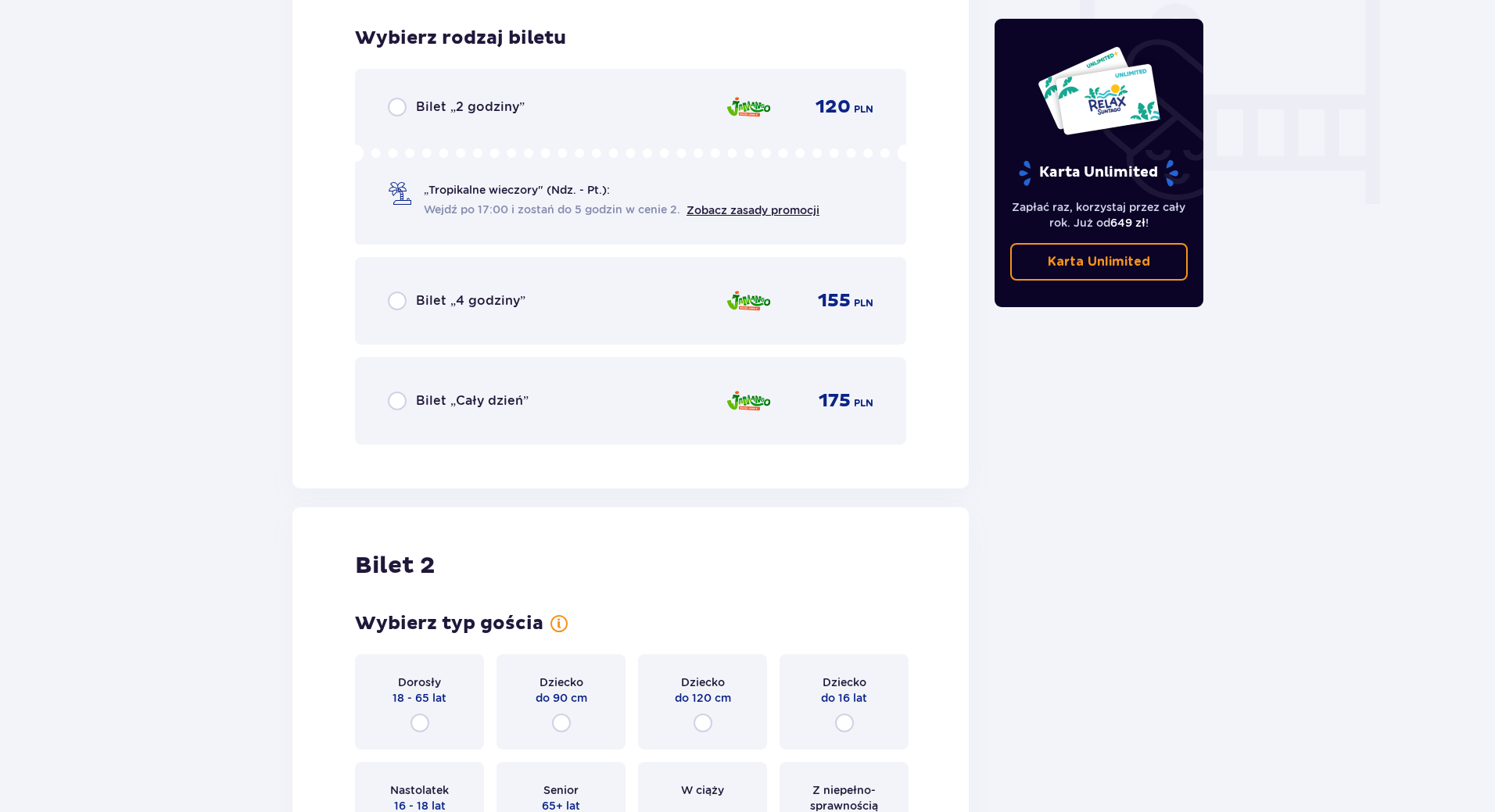
scroll to position [1490, 0]
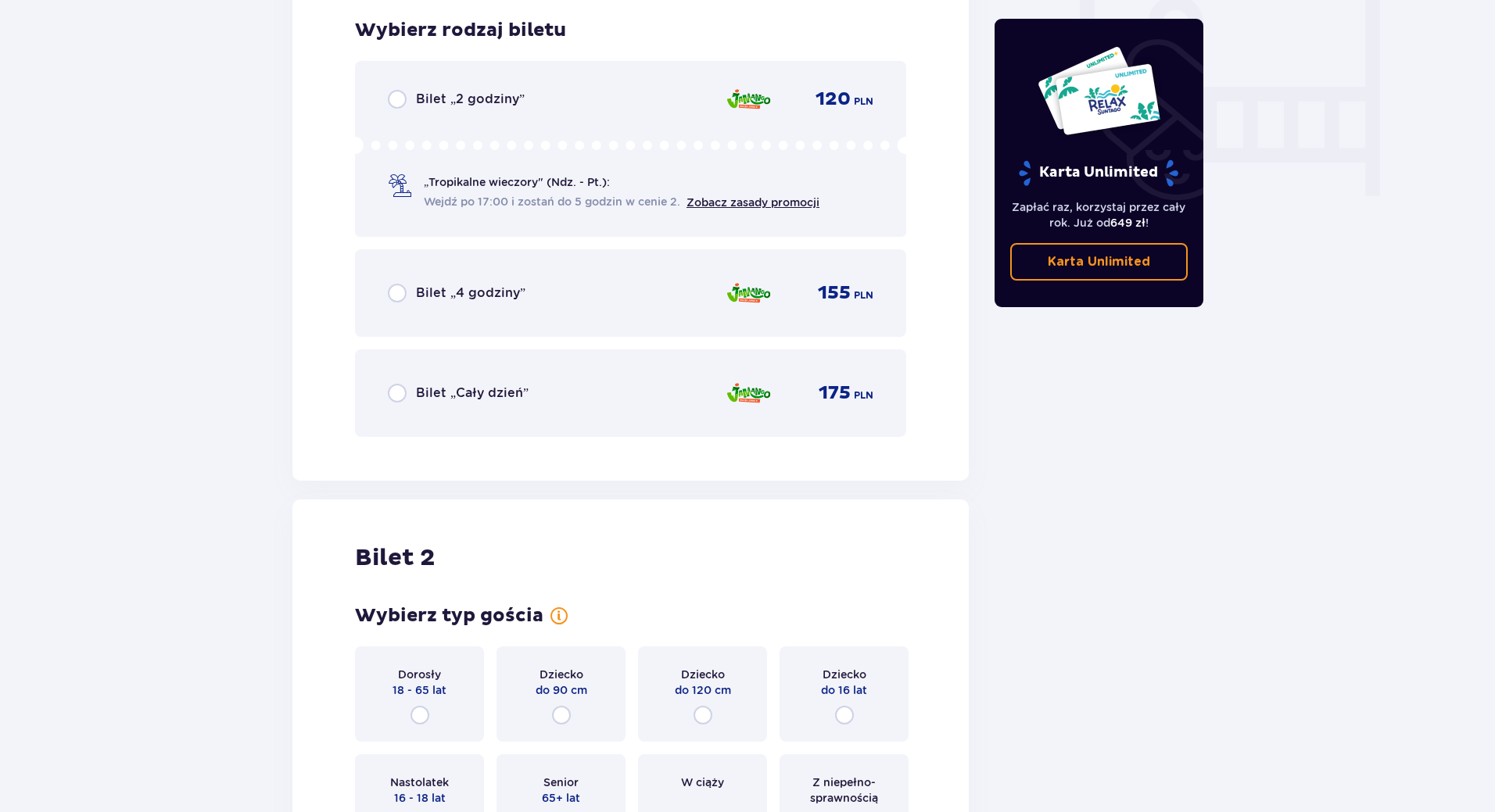
click at [400, 389] on input "radio" at bounding box center [397, 393] width 19 height 19
radio input "true"
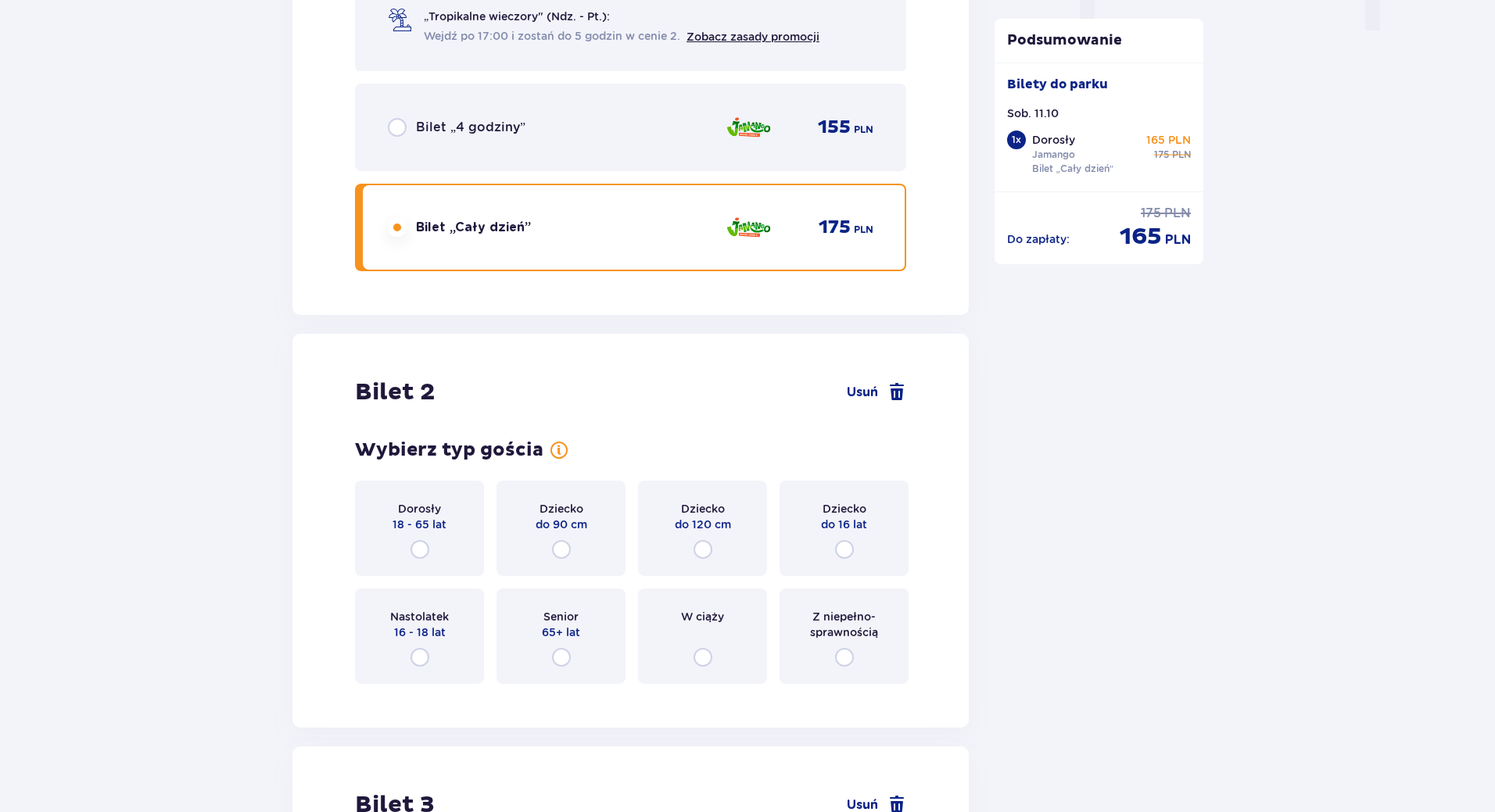
scroll to position [1971, 0]
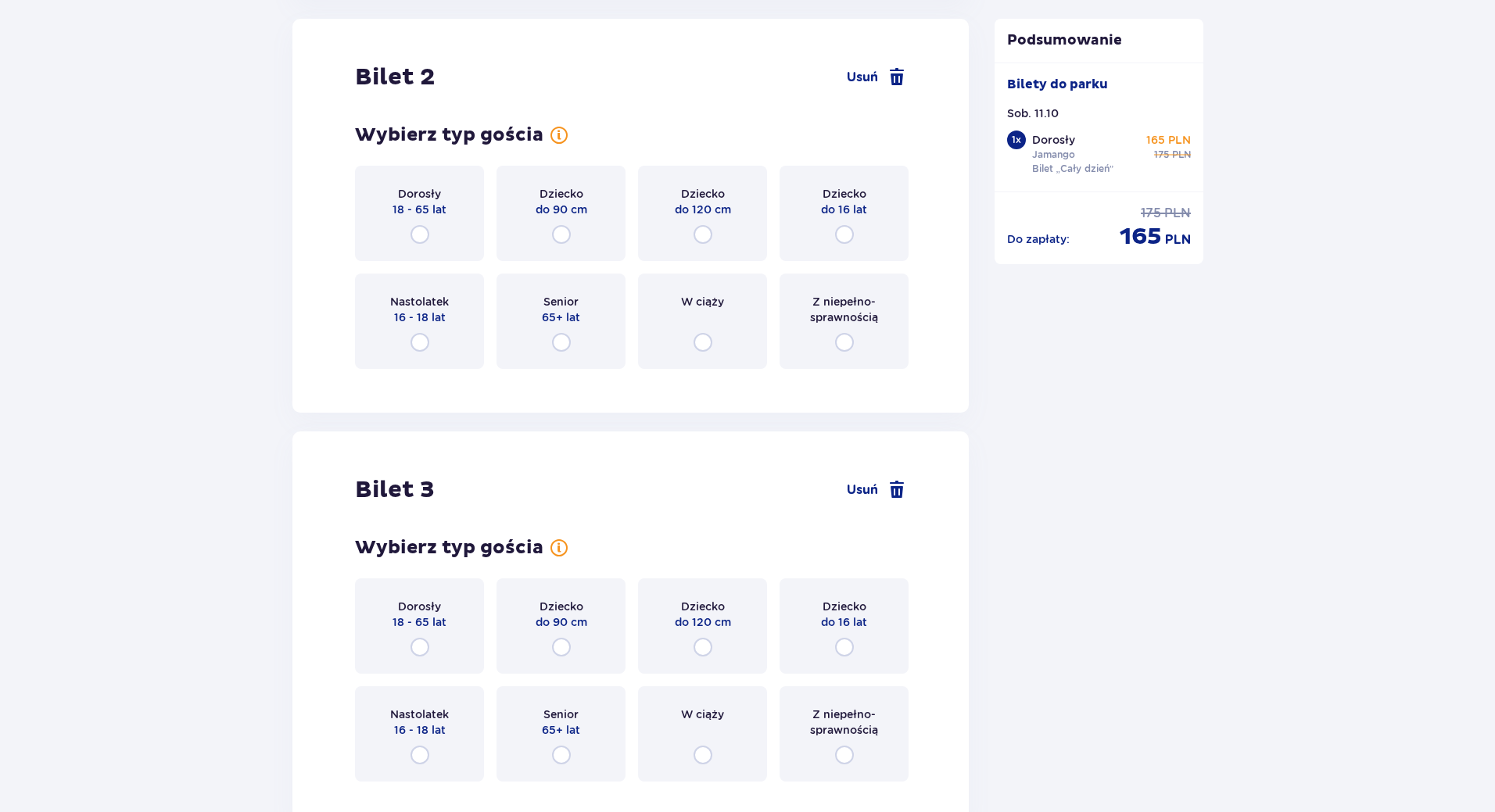
click at [422, 226] on input "radio" at bounding box center [420, 235] width 19 height 19
radio input "true"
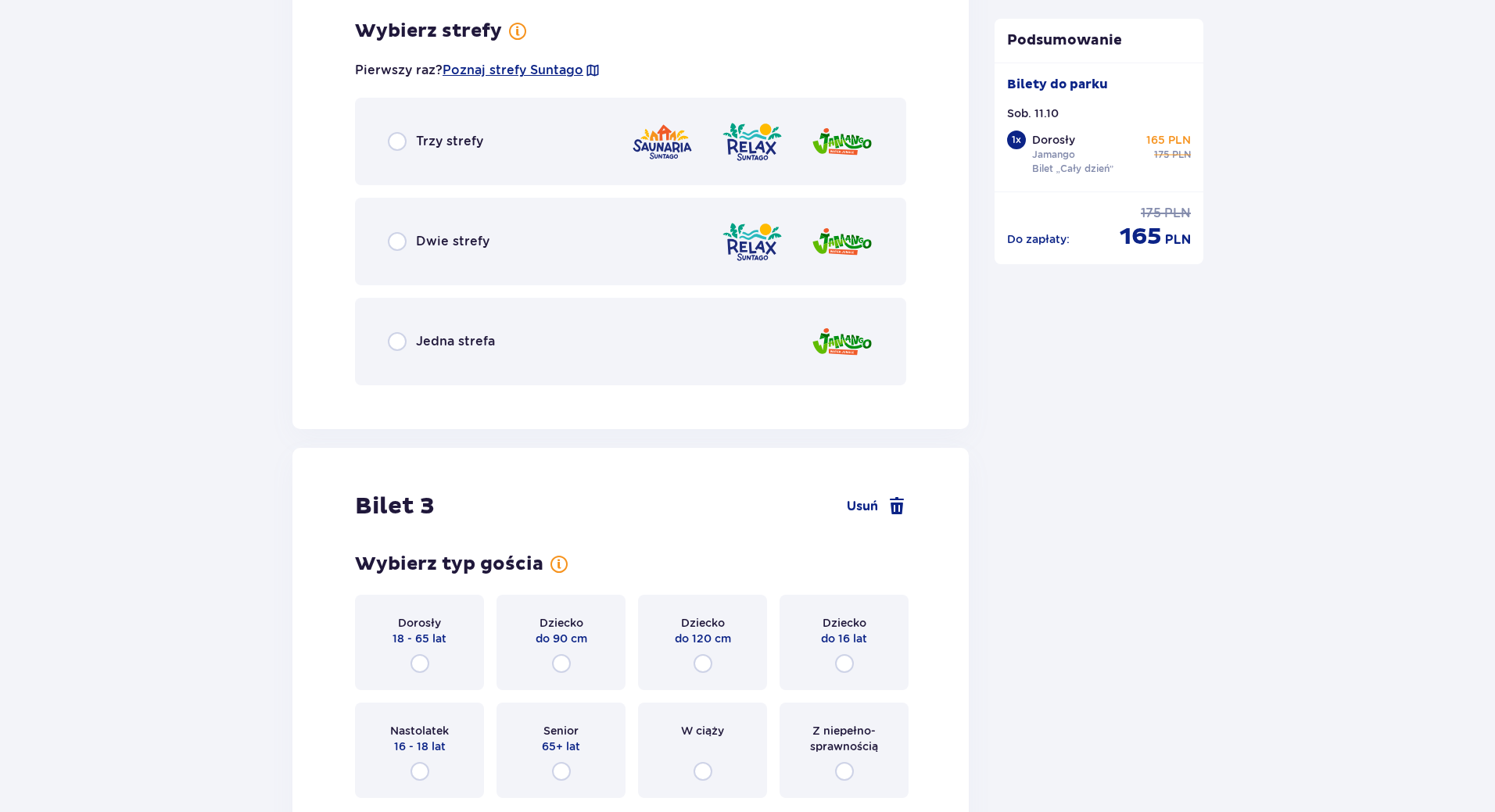
scroll to position [2353, 0]
click at [403, 342] on input "radio" at bounding box center [397, 341] width 19 height 19
radio input "true"
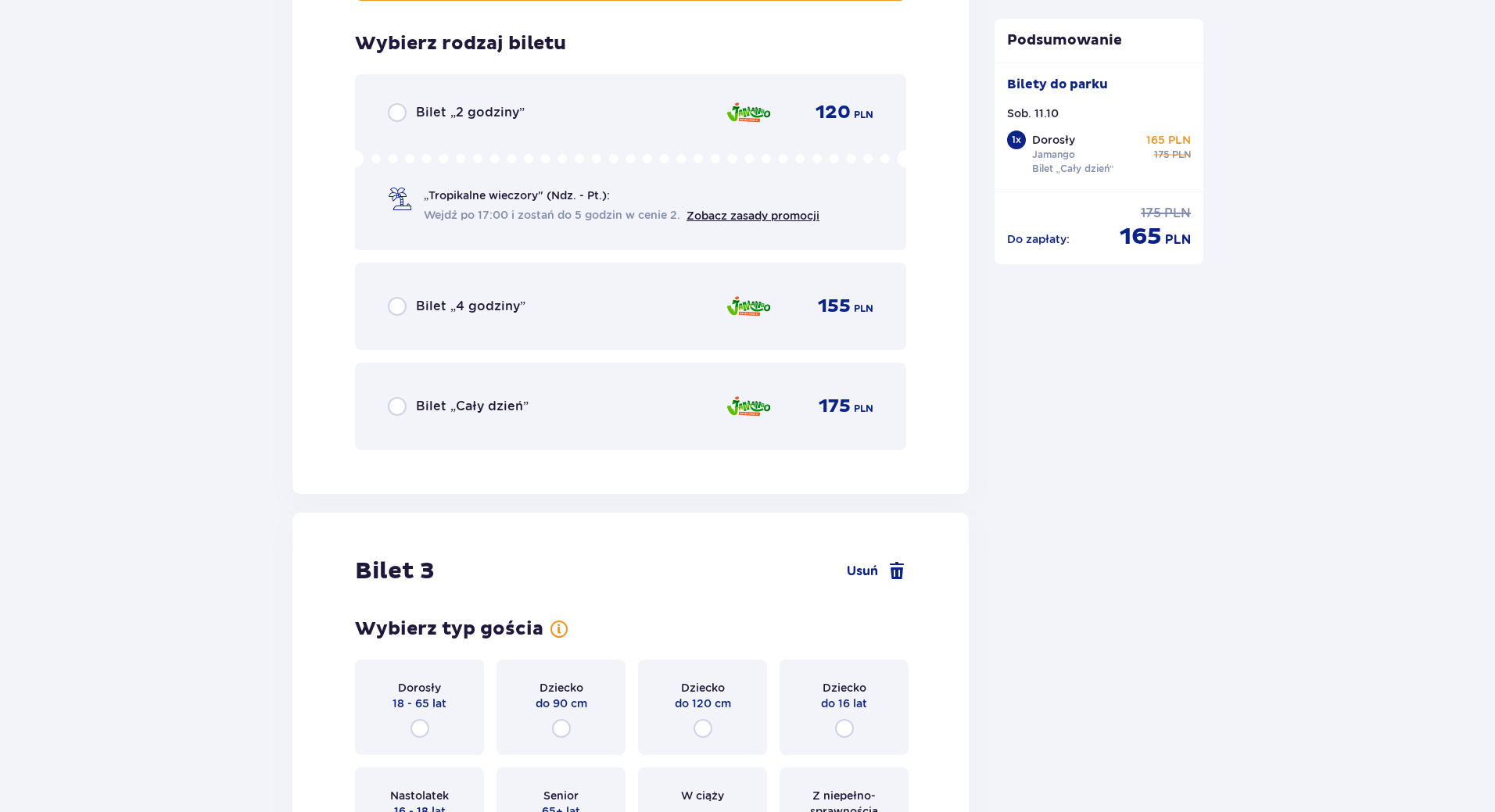
scroll to position [2750, 0]
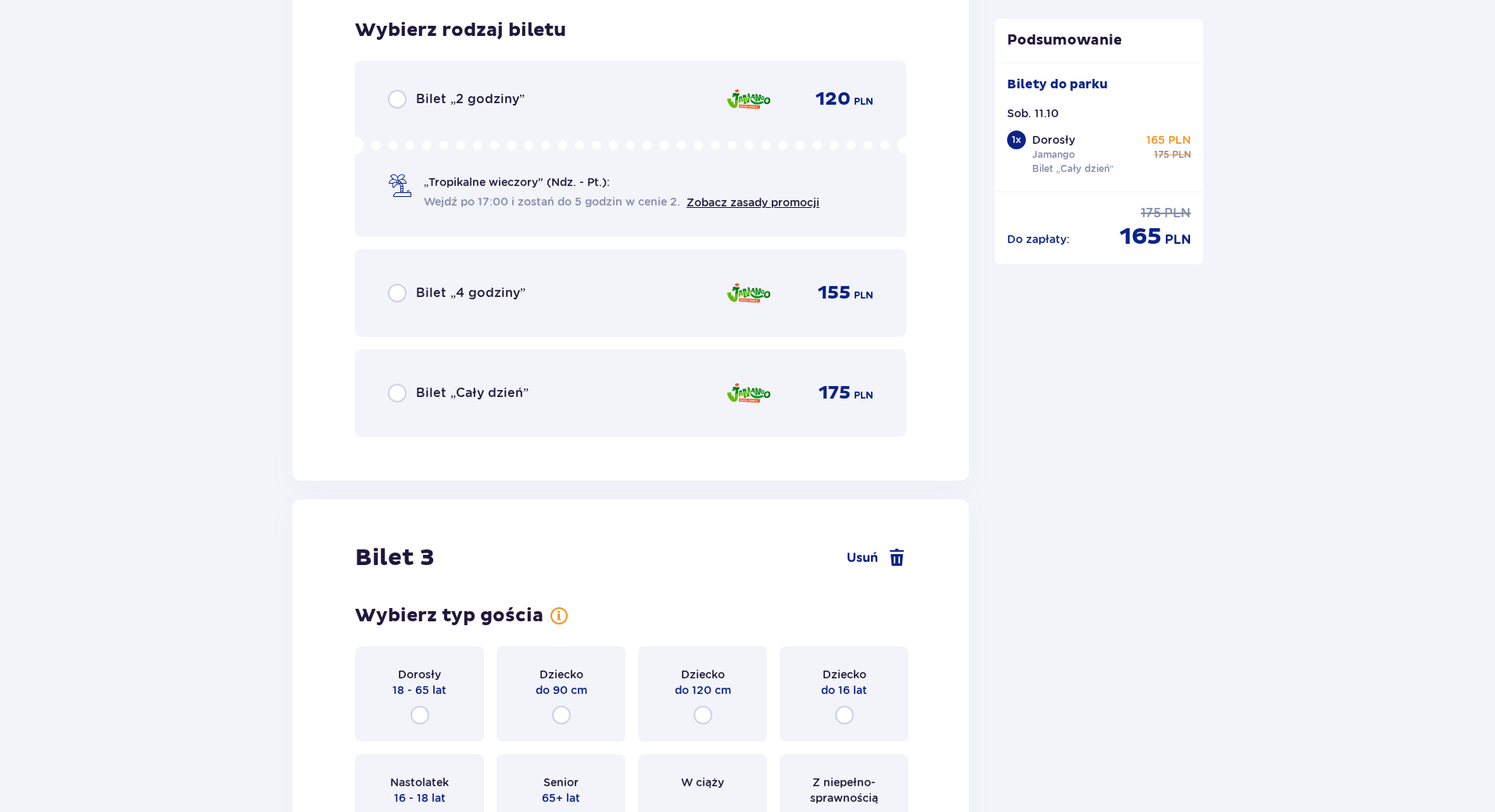
click at [401, 395] on input "radio" at bounding box center [397, 393] width 19 height 19
radio input "true"
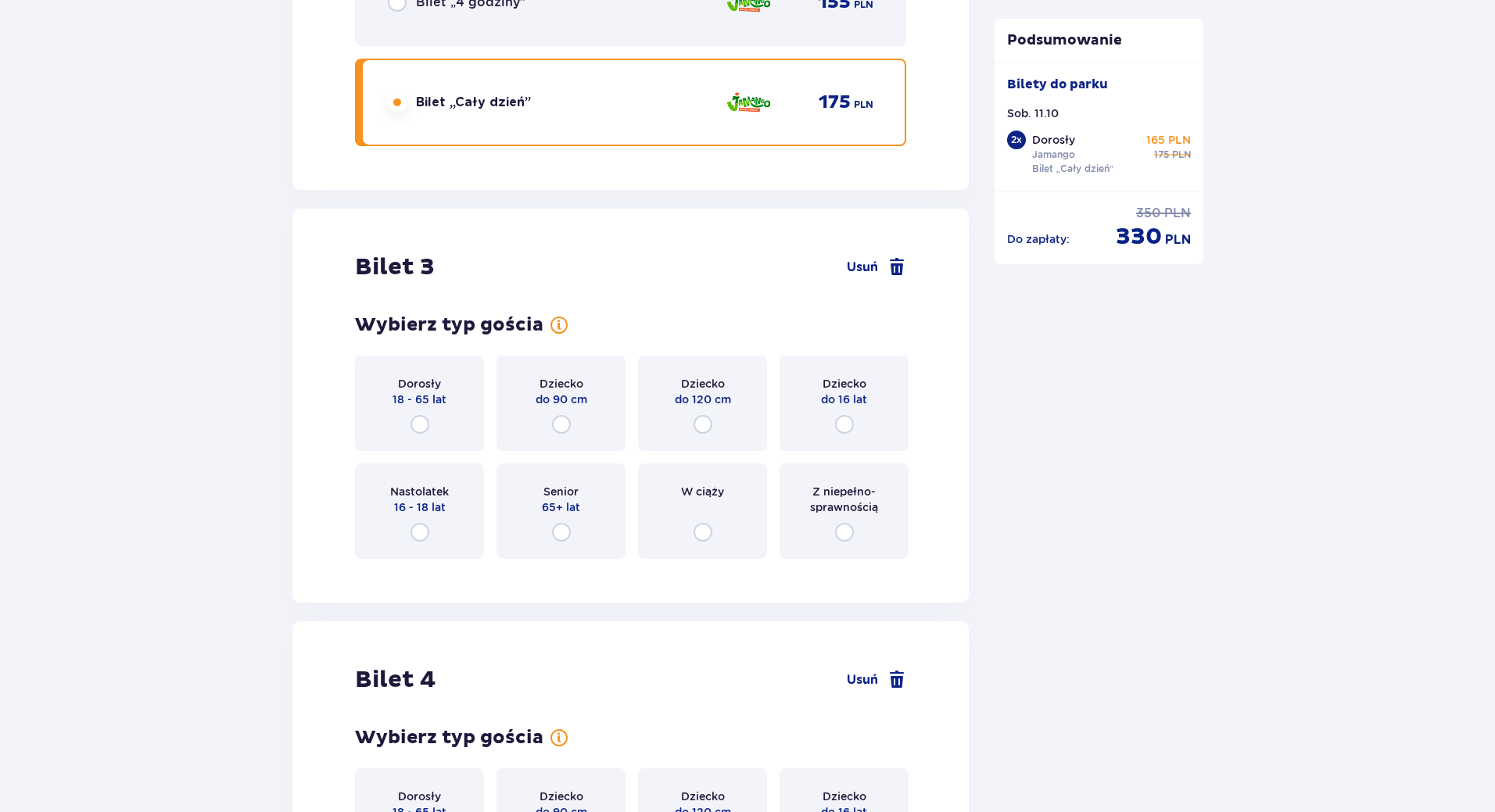
scroll to position [3230, 0]
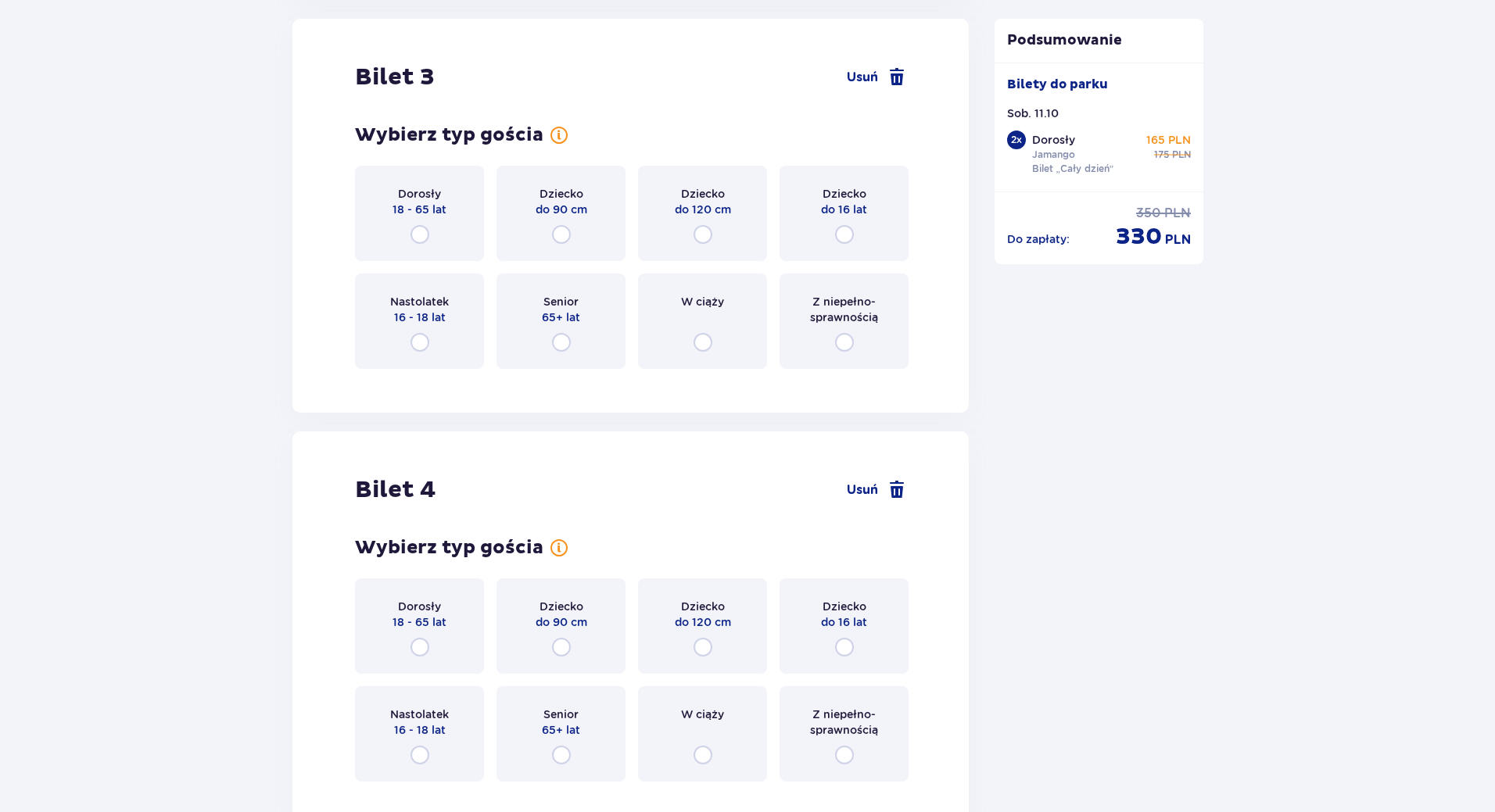
click at [842, 237] on input "radio" at bounding box center [845, 235] width 19 height 19
radio input "true"
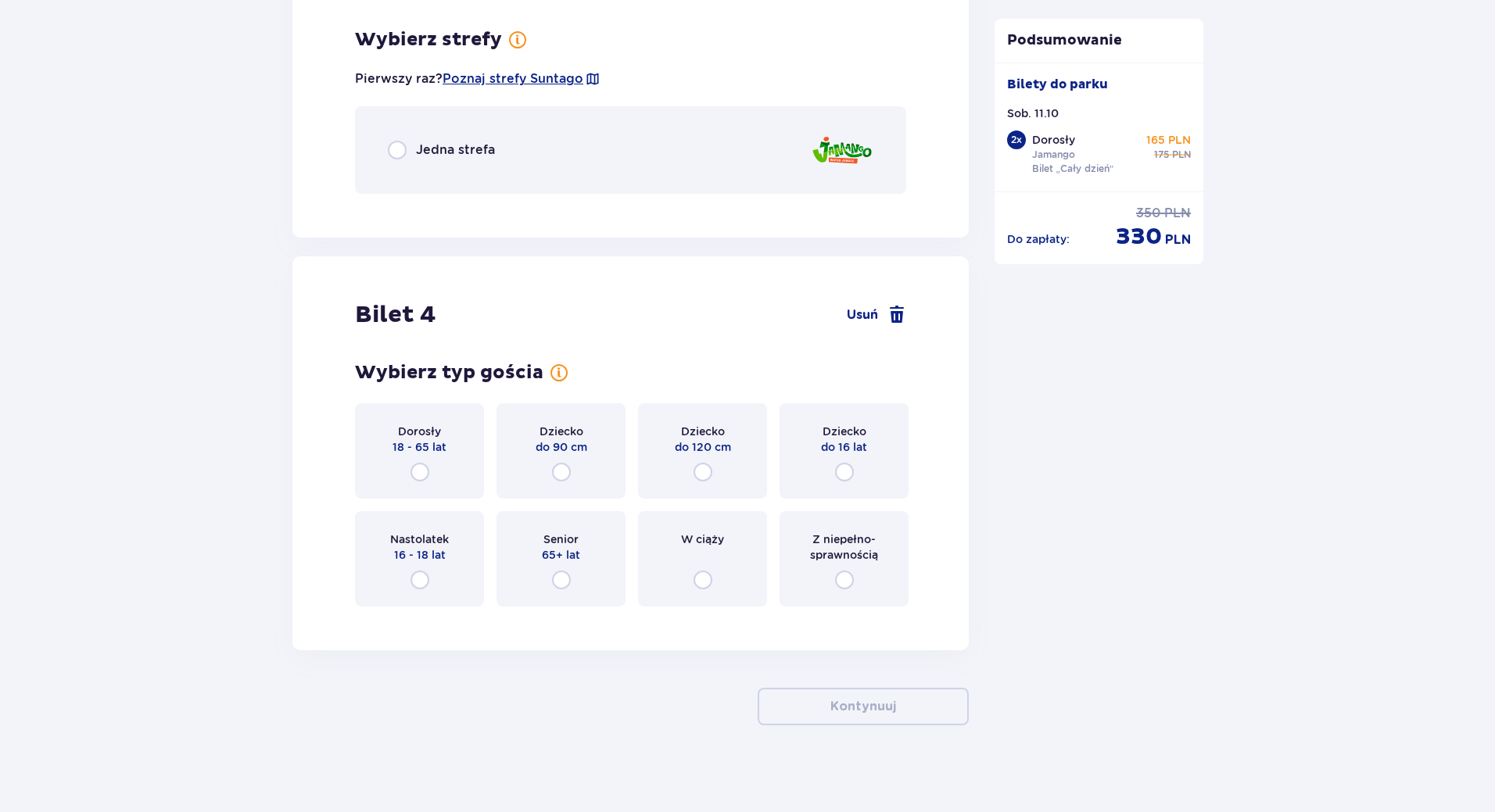
scroll to position [3610, 0]
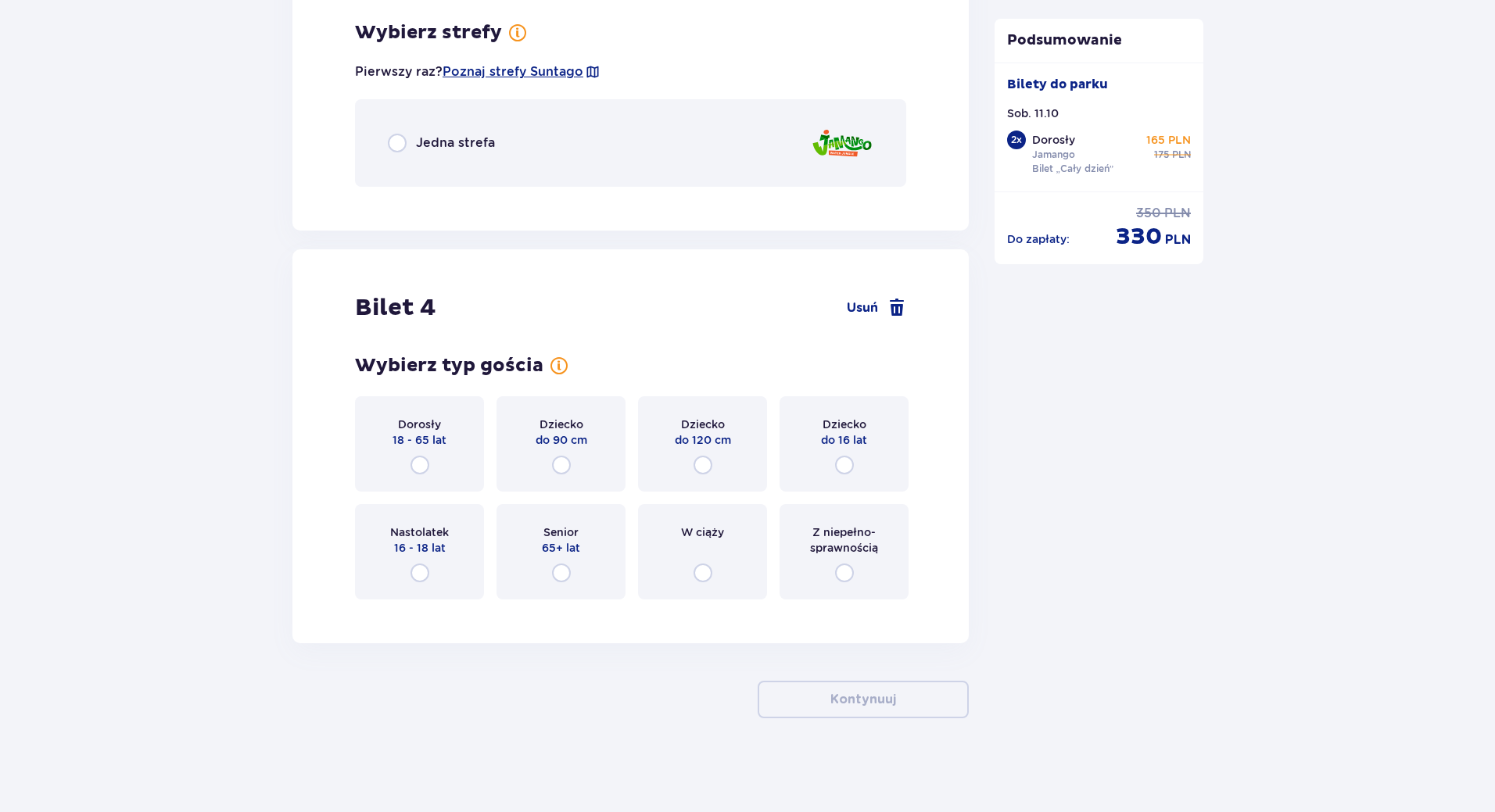
click at [492, 146] on span "Jedna strefa" at bounding box center [455, 143] width 79 height 17
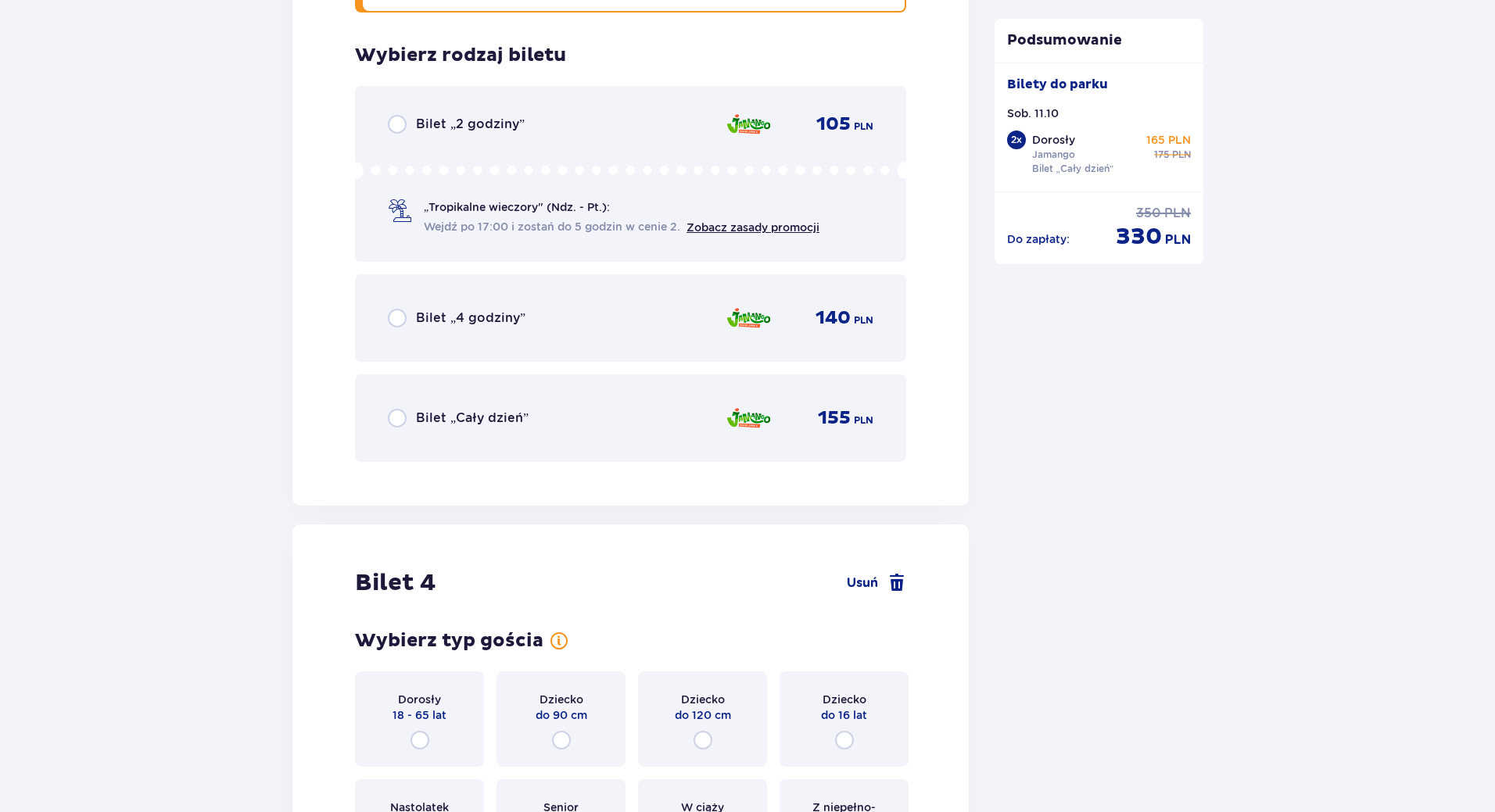
scroll to position [3809, 0]
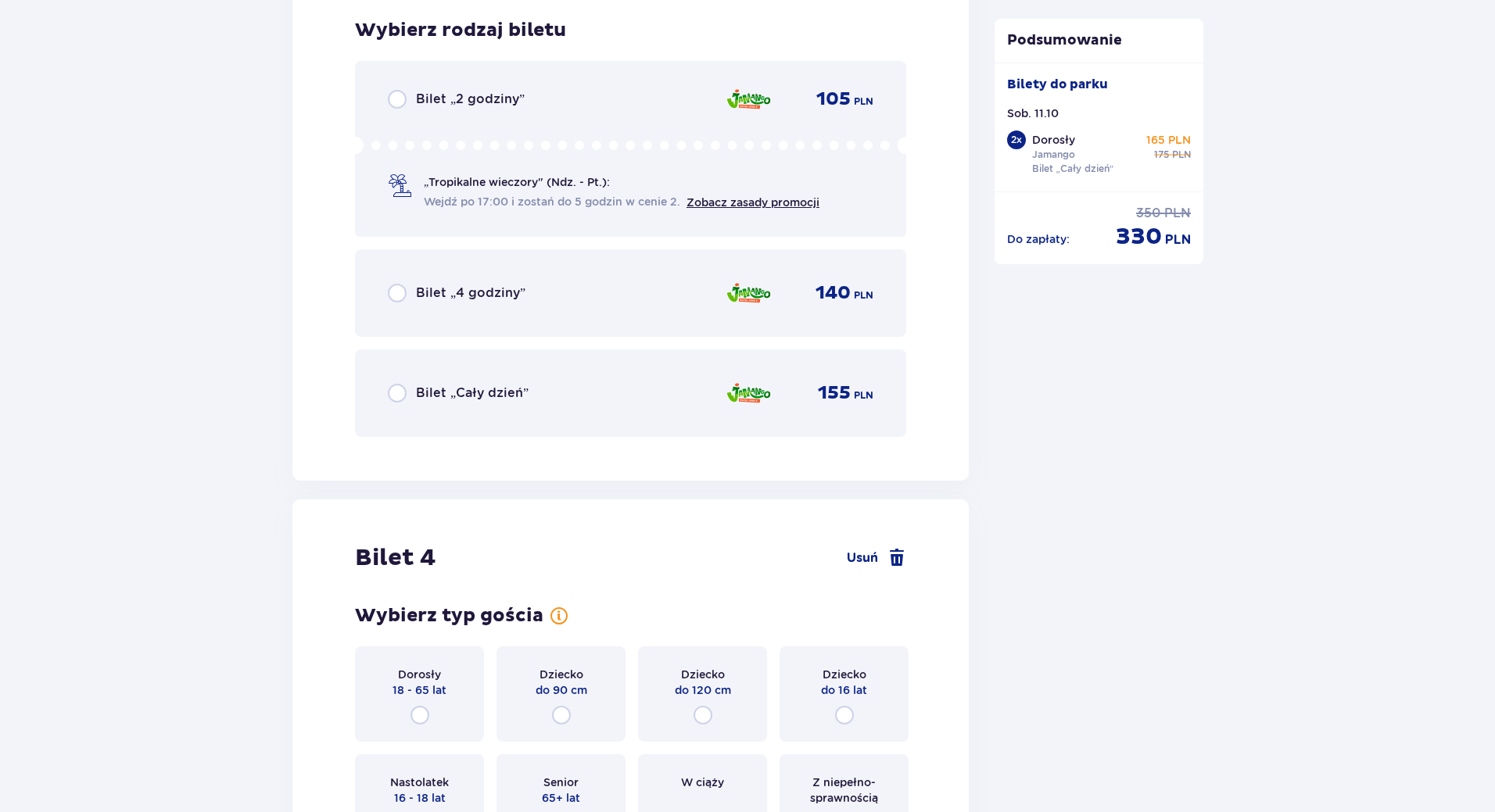
click at [559, 390] on div "Bilet „Cały dzień” 155 PLN" at bounding box center [631, 392] width 486 height 33
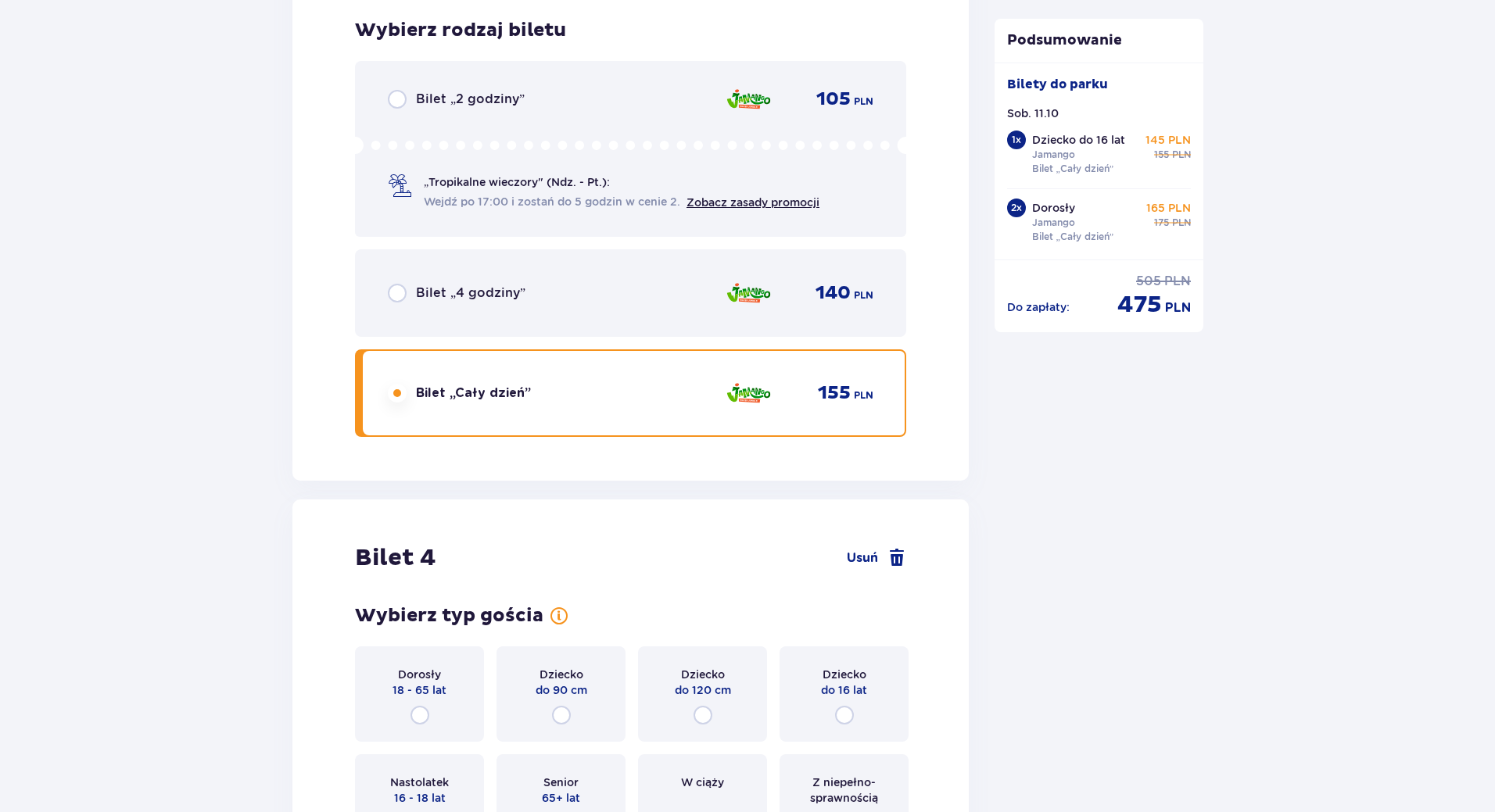
scroll to position [4059, 0]
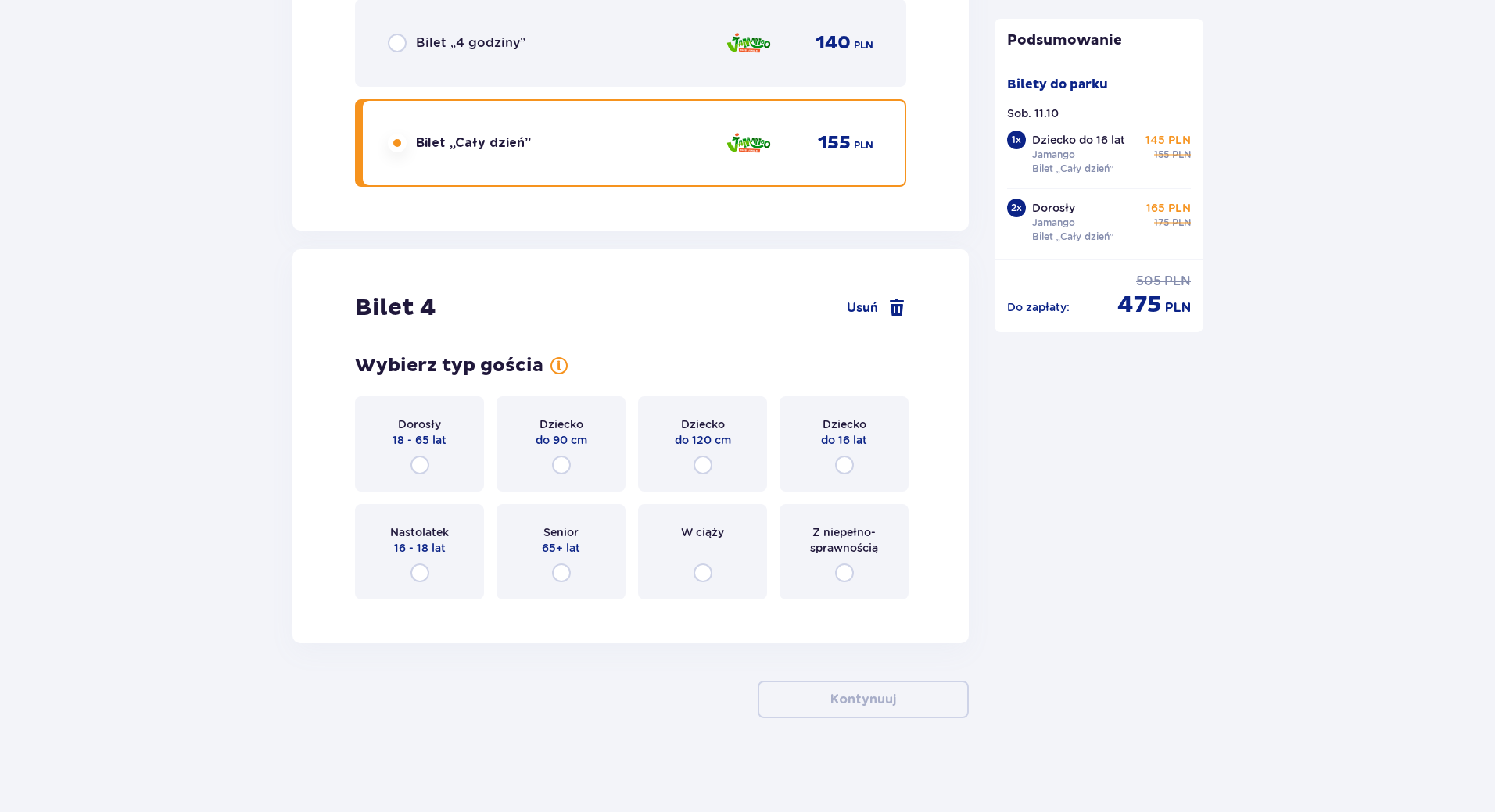
click at [845, 459] on input "radio" at bounding box center [845, 465] width 19 height 19
radio input "true"
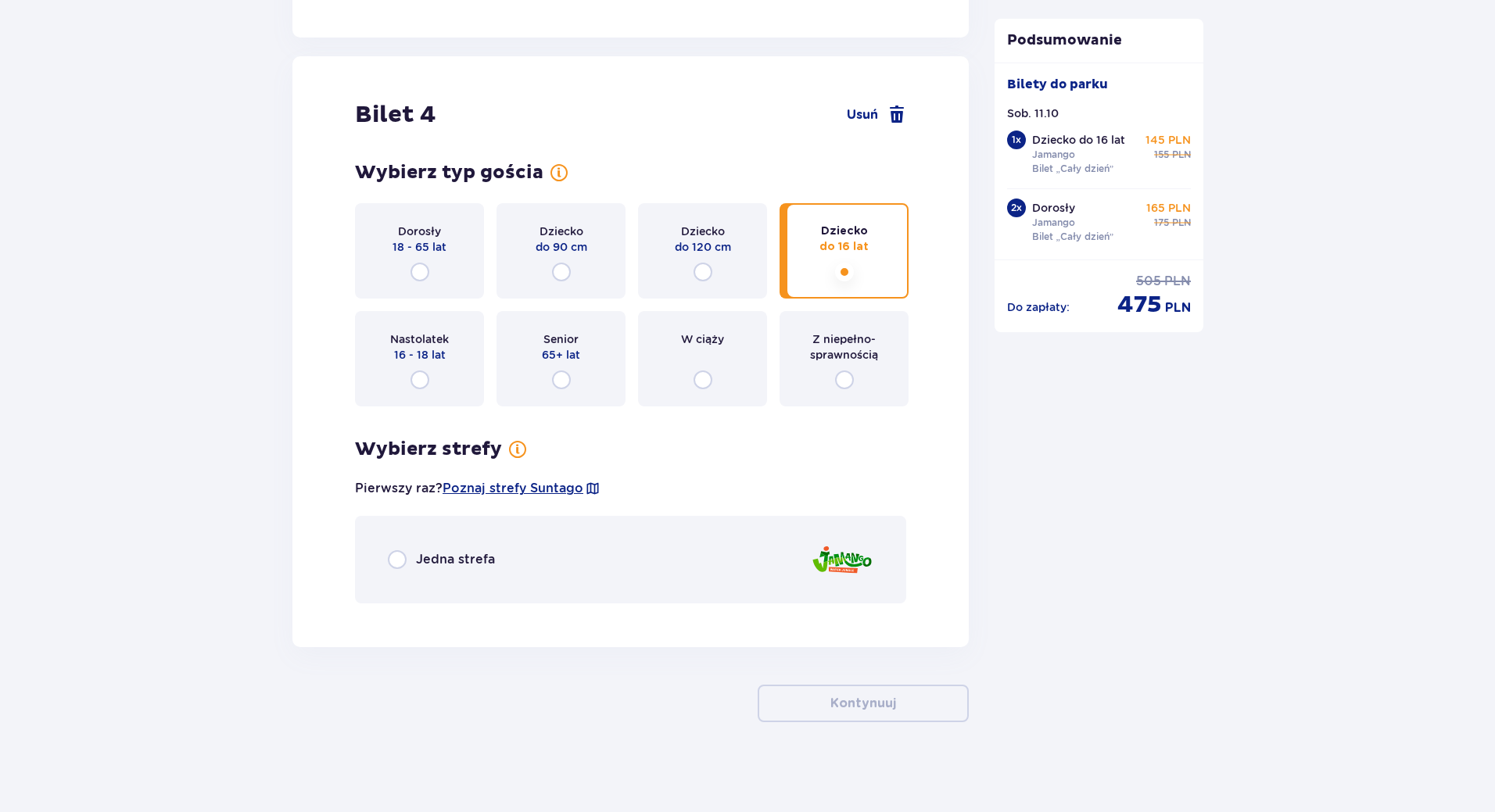
scroll to position [4256, 0]
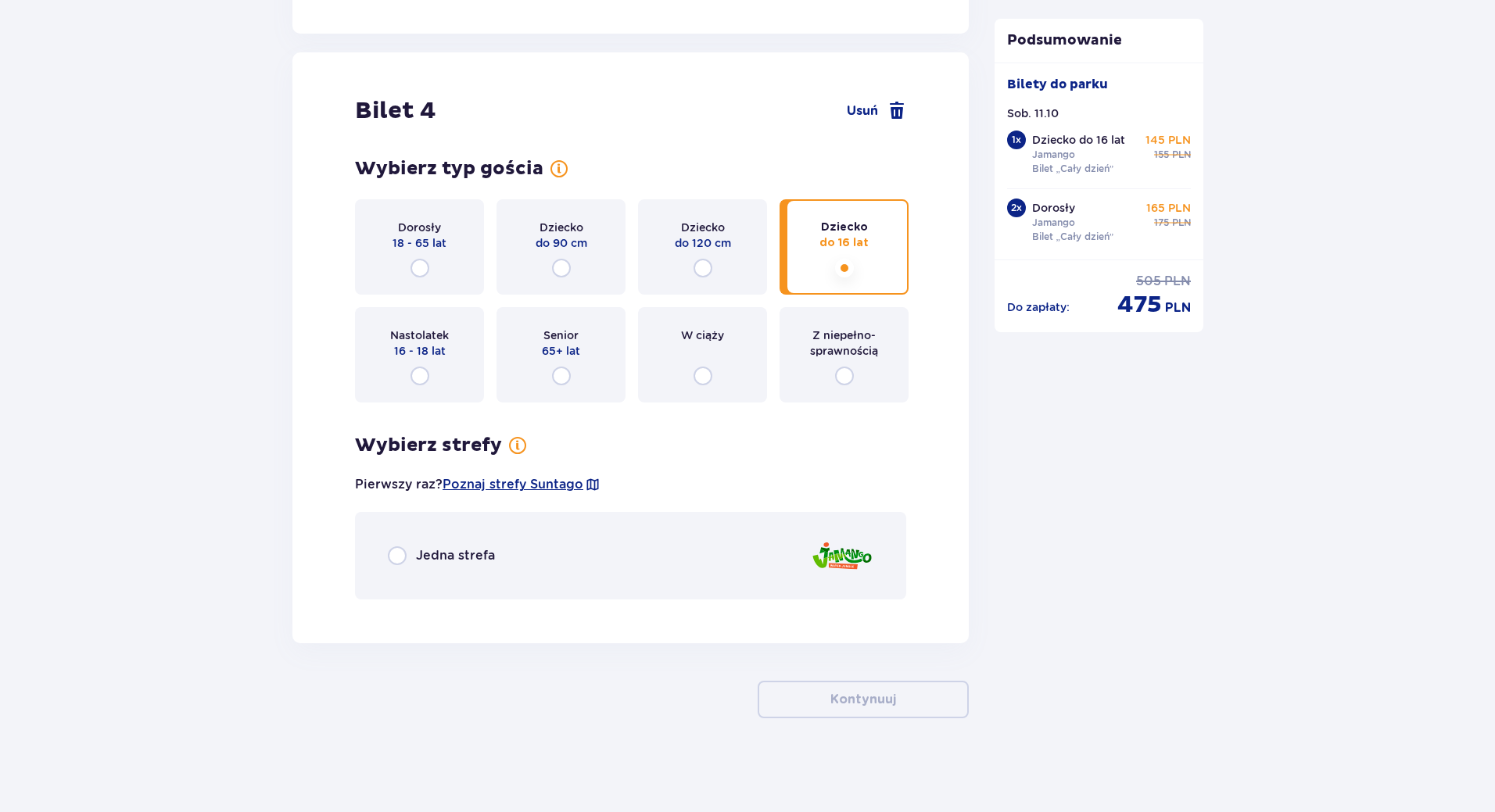
click at [486, 550] on span "Jedna strefa" at bounding box center [455, 556] width 79 height 17
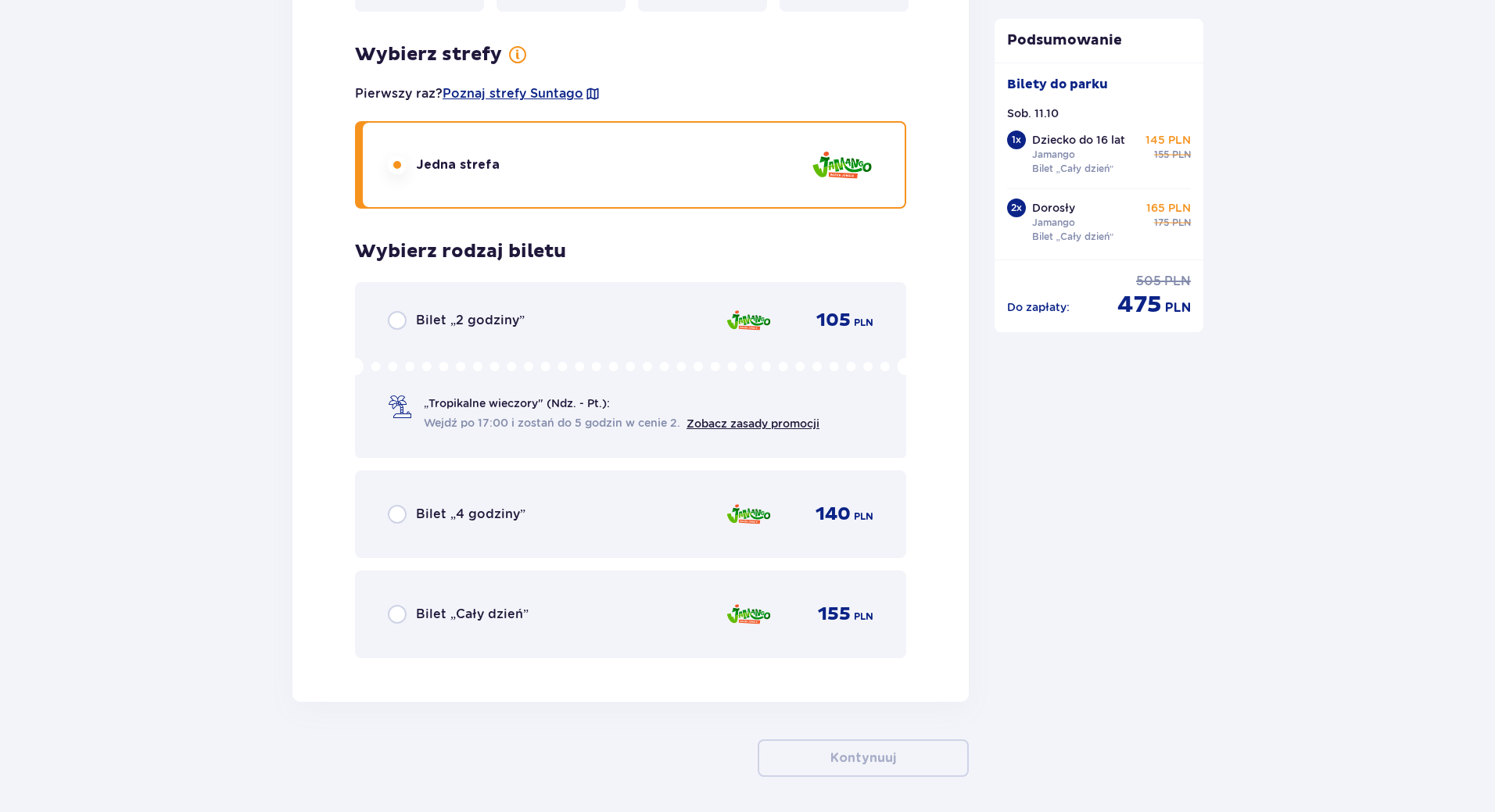
scroll to position [4706, 0]
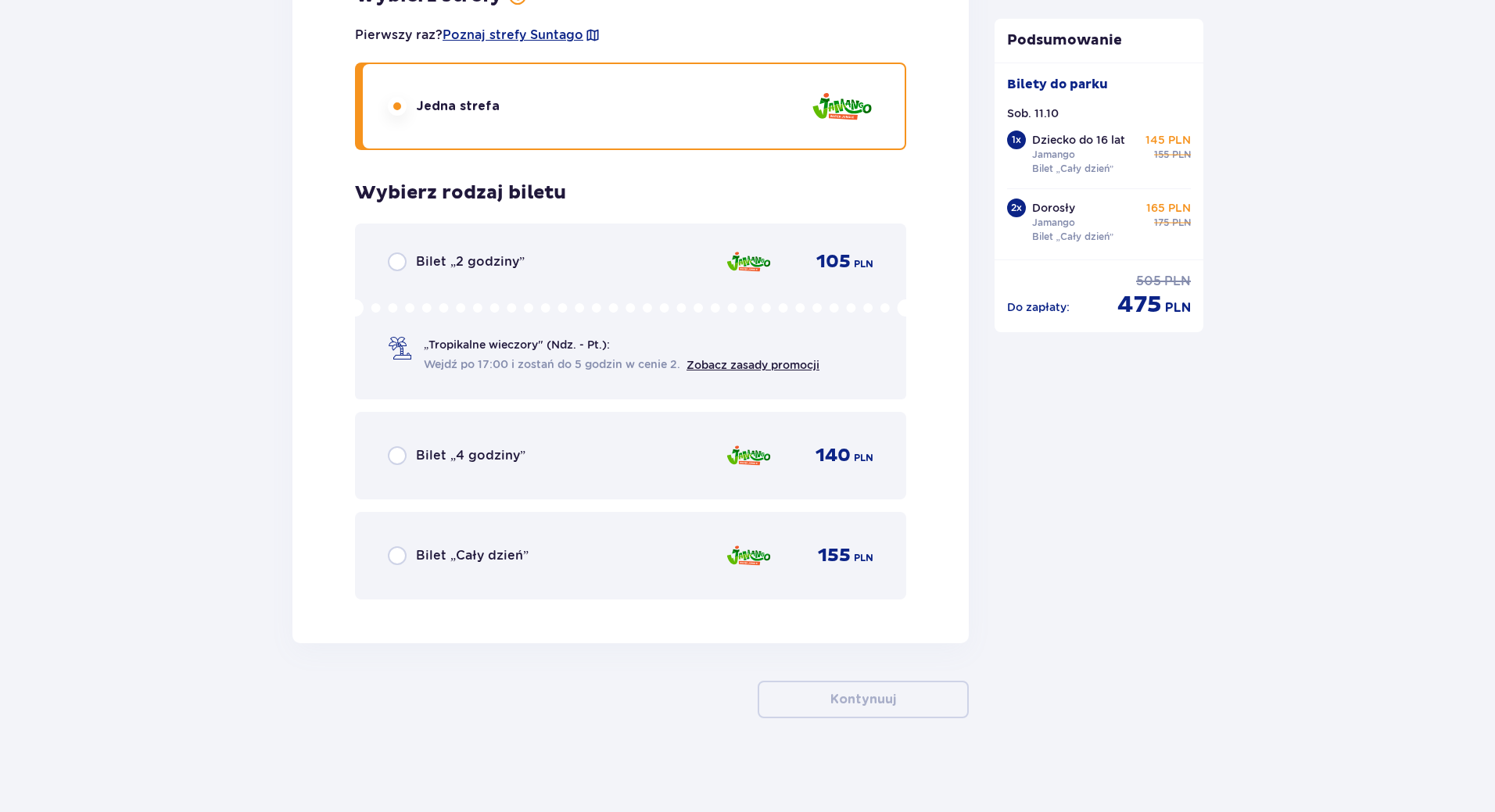
click at [492, 559] on span "Bilet „Cały dzień”" at bounding box center [472, 556] width 112 height 17
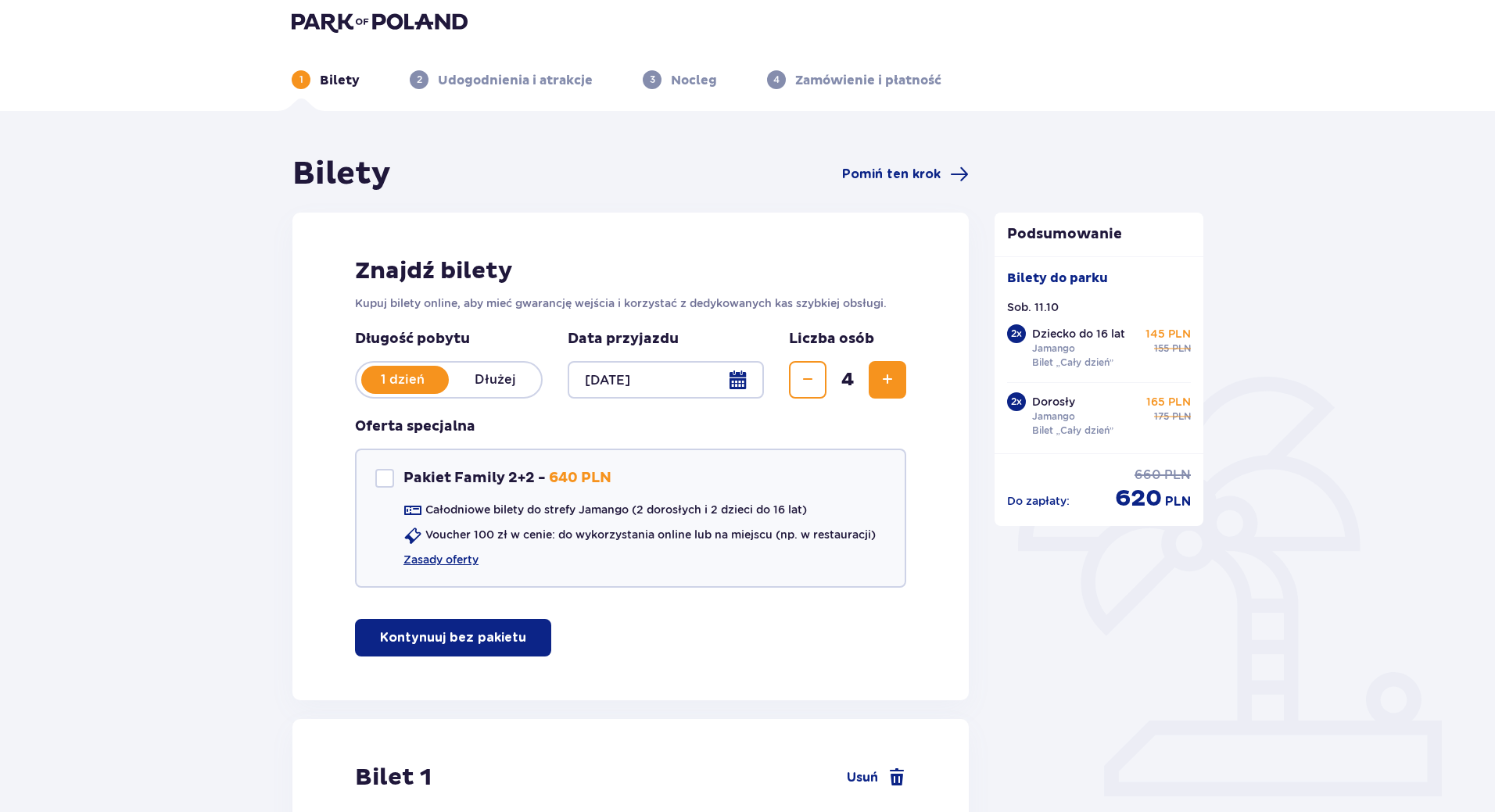
scroll to position [0, 0]
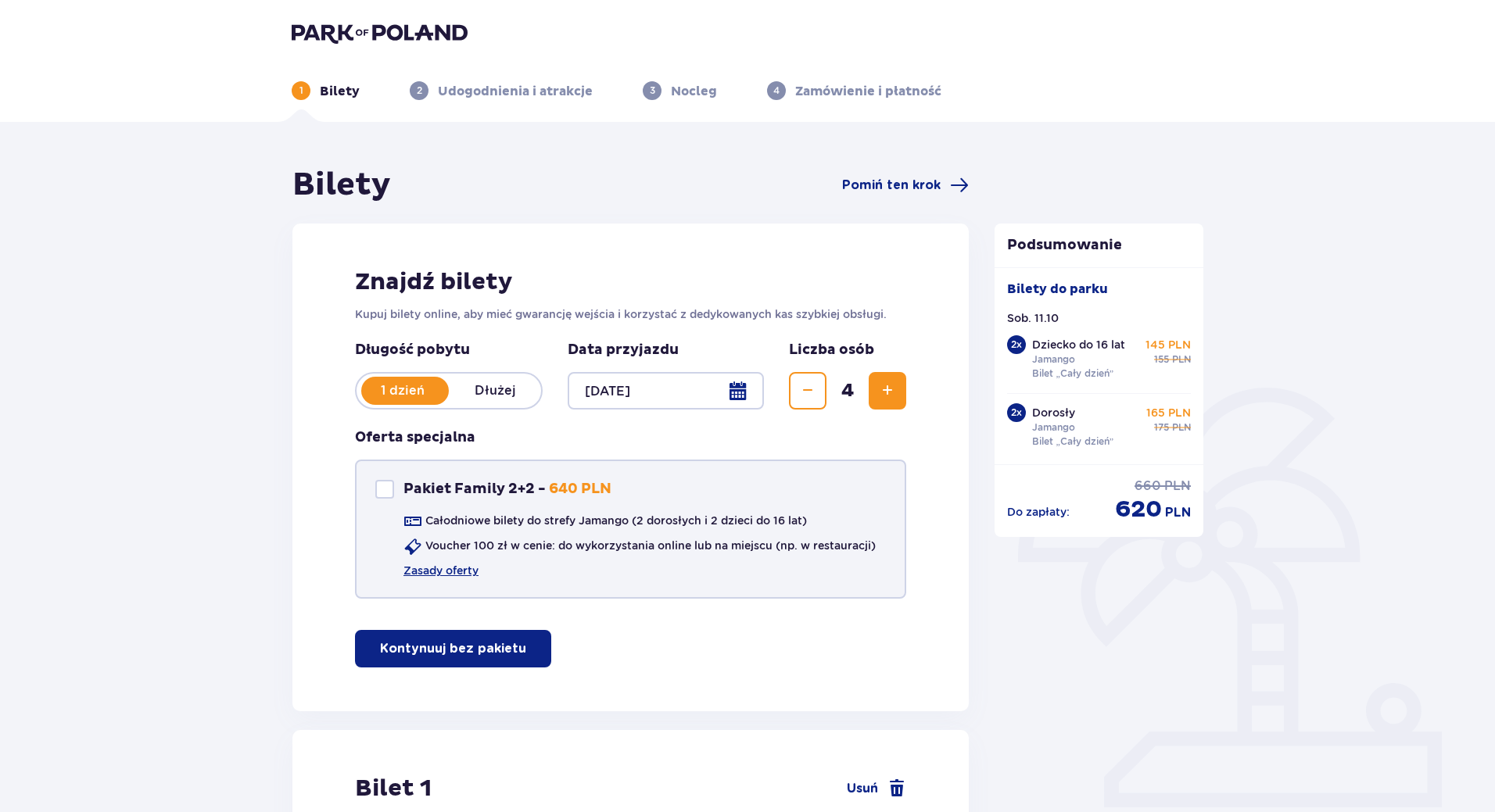
click at [388, 486] on div "Pakiet Family 2+2" at bounding box center [385, 490] width 19 height 19
checkbox input "true"
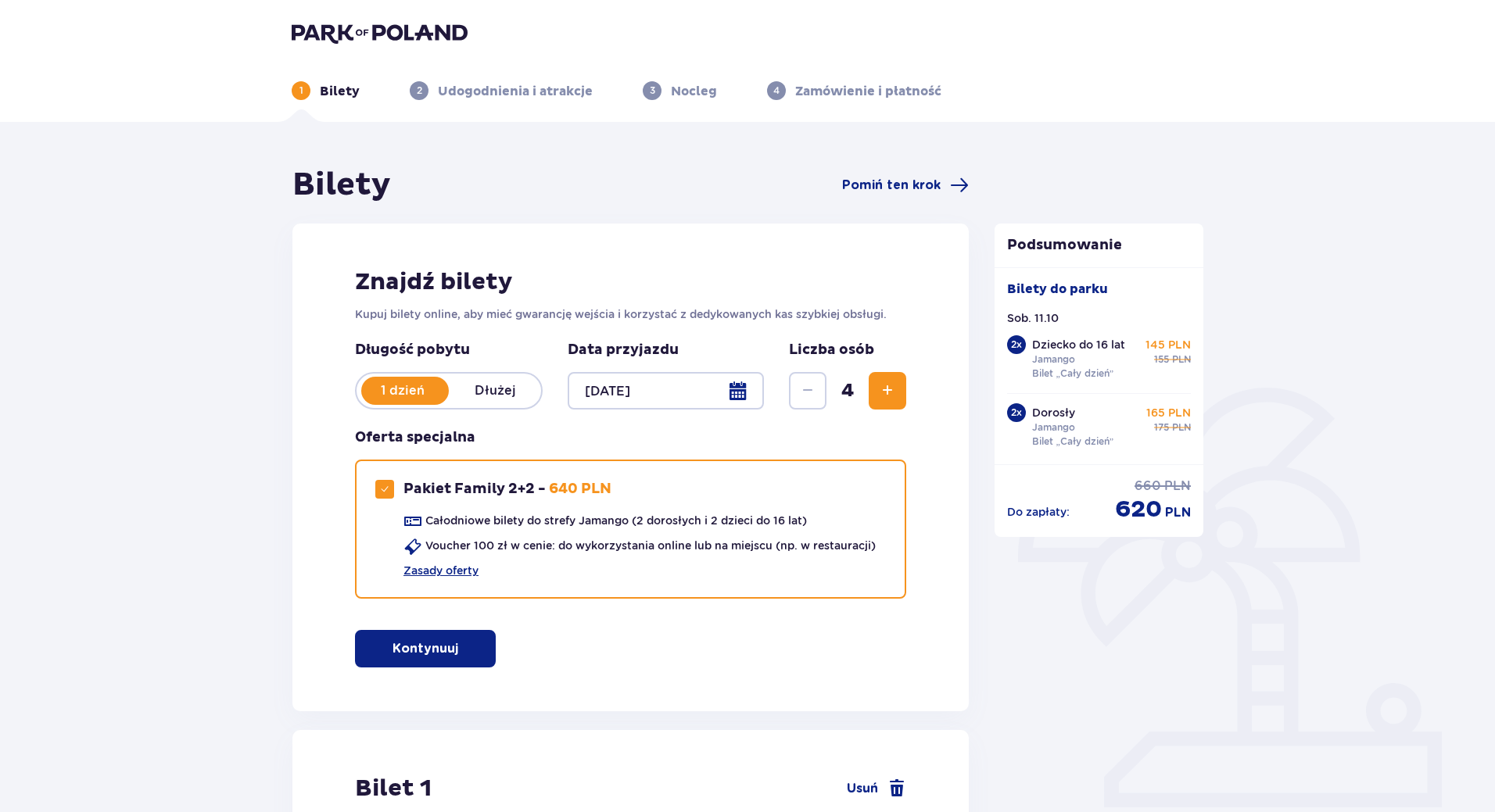
click at [465, 660] on button "Kontynuuj" at bounding box center [425, 648] width 141 height 37
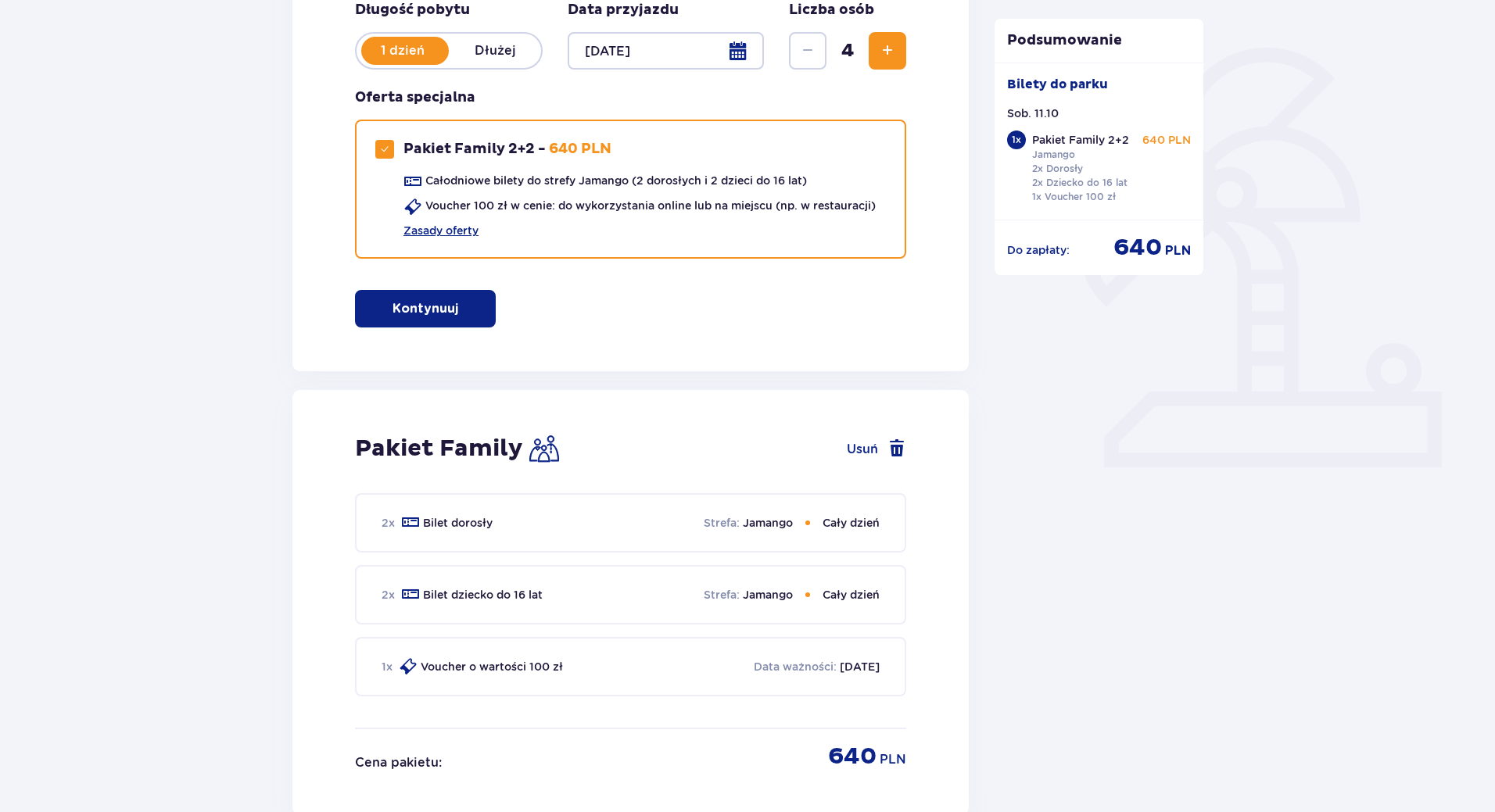
scroll to position [321, 0]
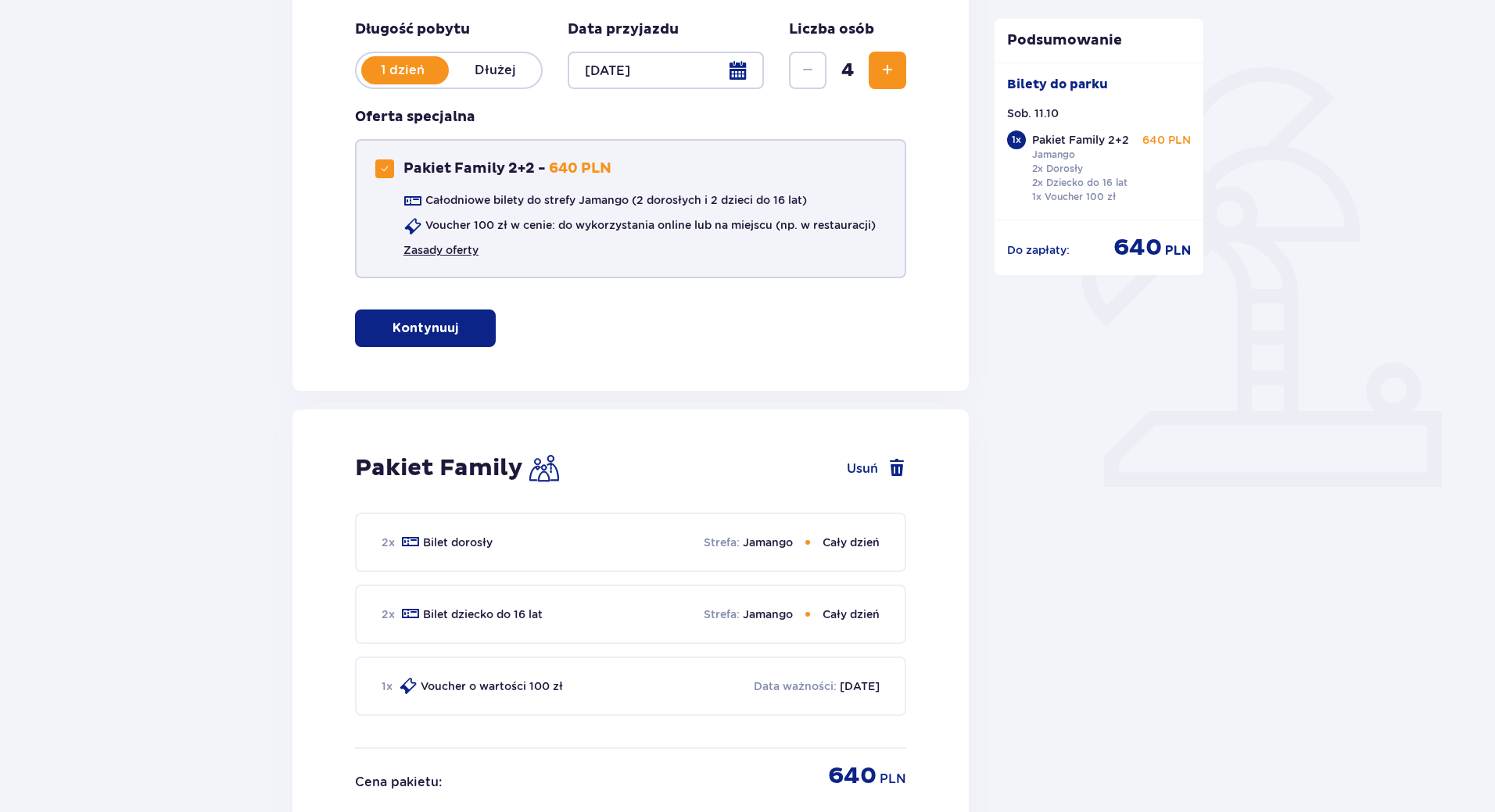
click at [458, 249] on link "Zasady oferty" at bounding box center [441, 249] width 75 height 16
